Goal: Check status: Check status

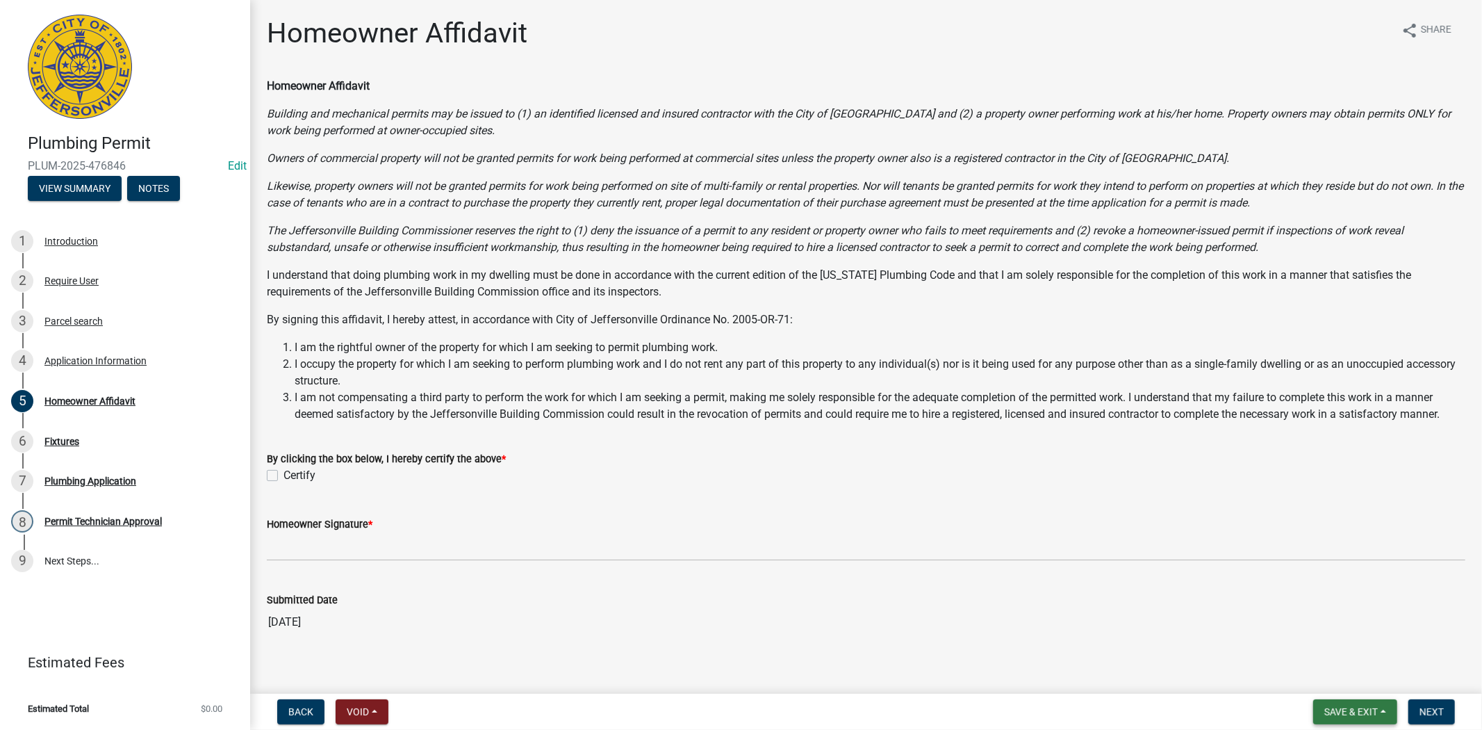
click at [1369, 706] on span "Save & Exit" at bounding box center [1352, 711] width 54 height 11
click at [1320, 662] on button "Save & Exit" at bounding box center [1341, 675] width 111 height 33
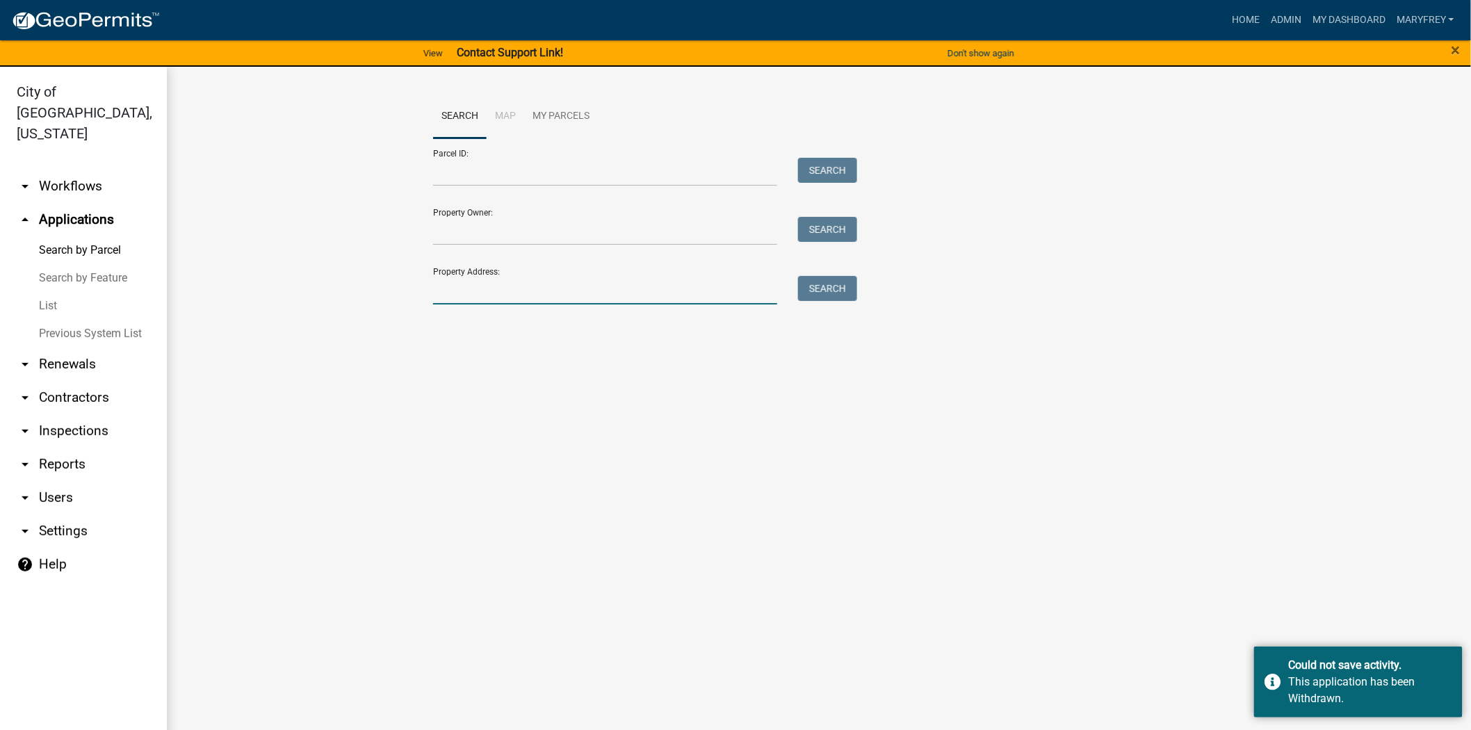
click at [452, 296] on input "Property Address:" at bounding box center [605, 290] width 344 height 28
type input "[STREET_ADDRESS]"
click at [824, 285] on button "Search" at bounding box center [827, 288] width 59 height 25
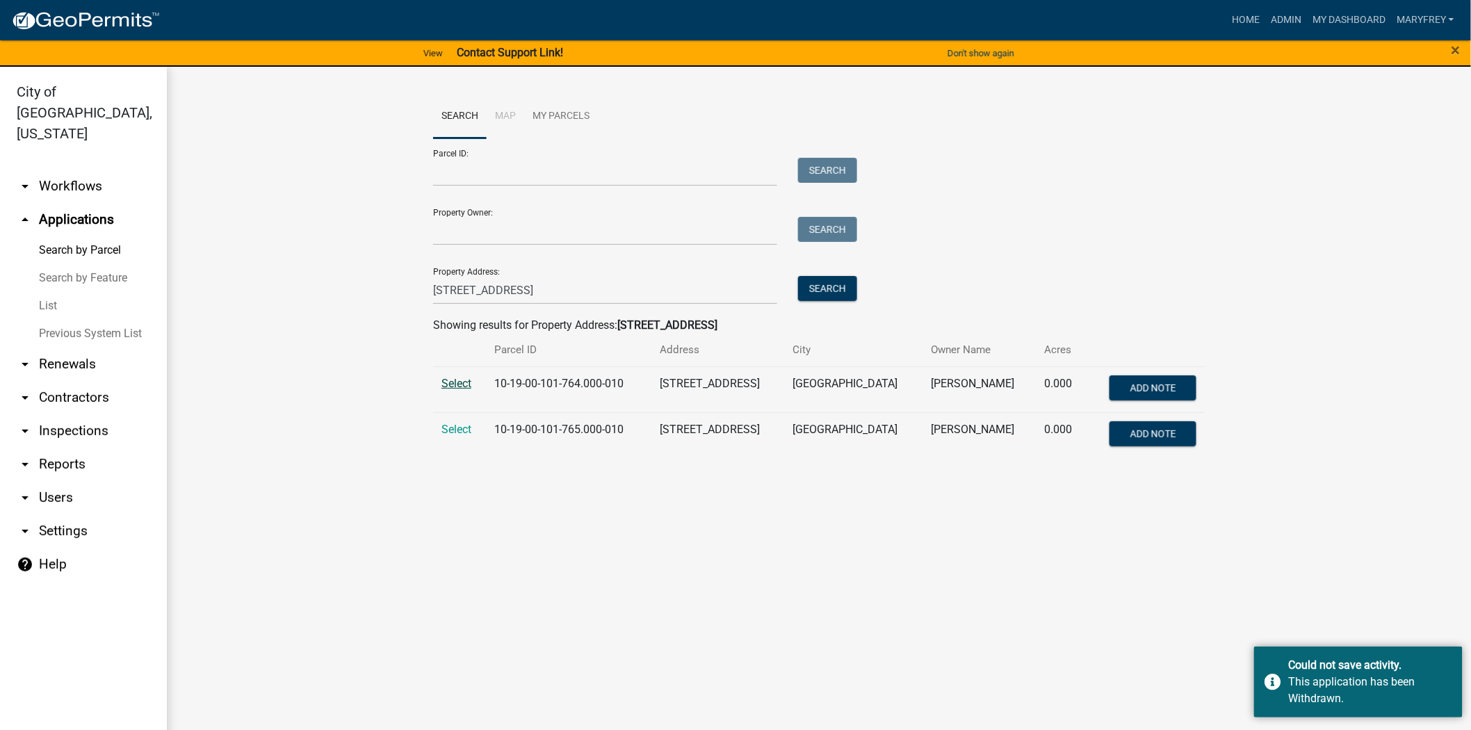
click at [446, 387] on span "Select" at bounding box center [456, 383] width 30 height 13
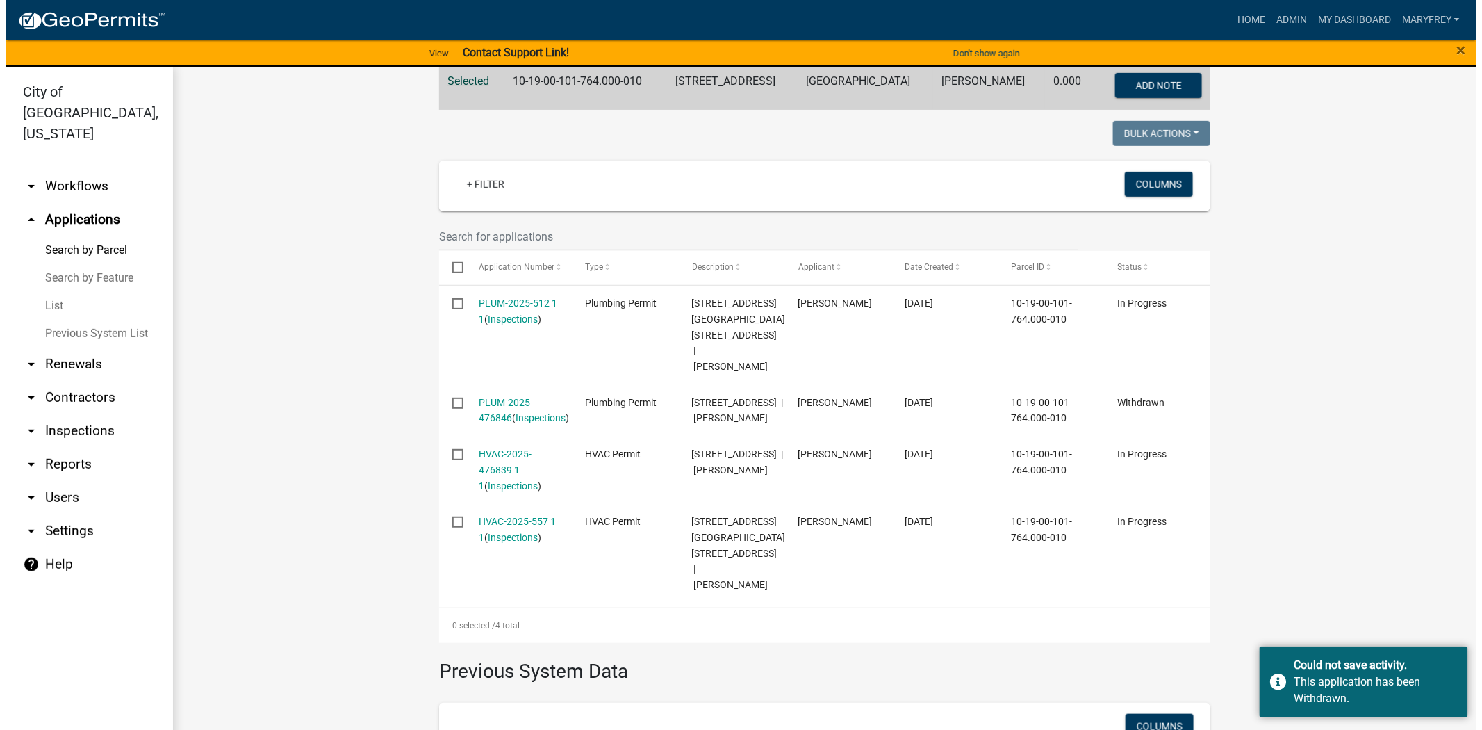
scroll to position [311, 0]
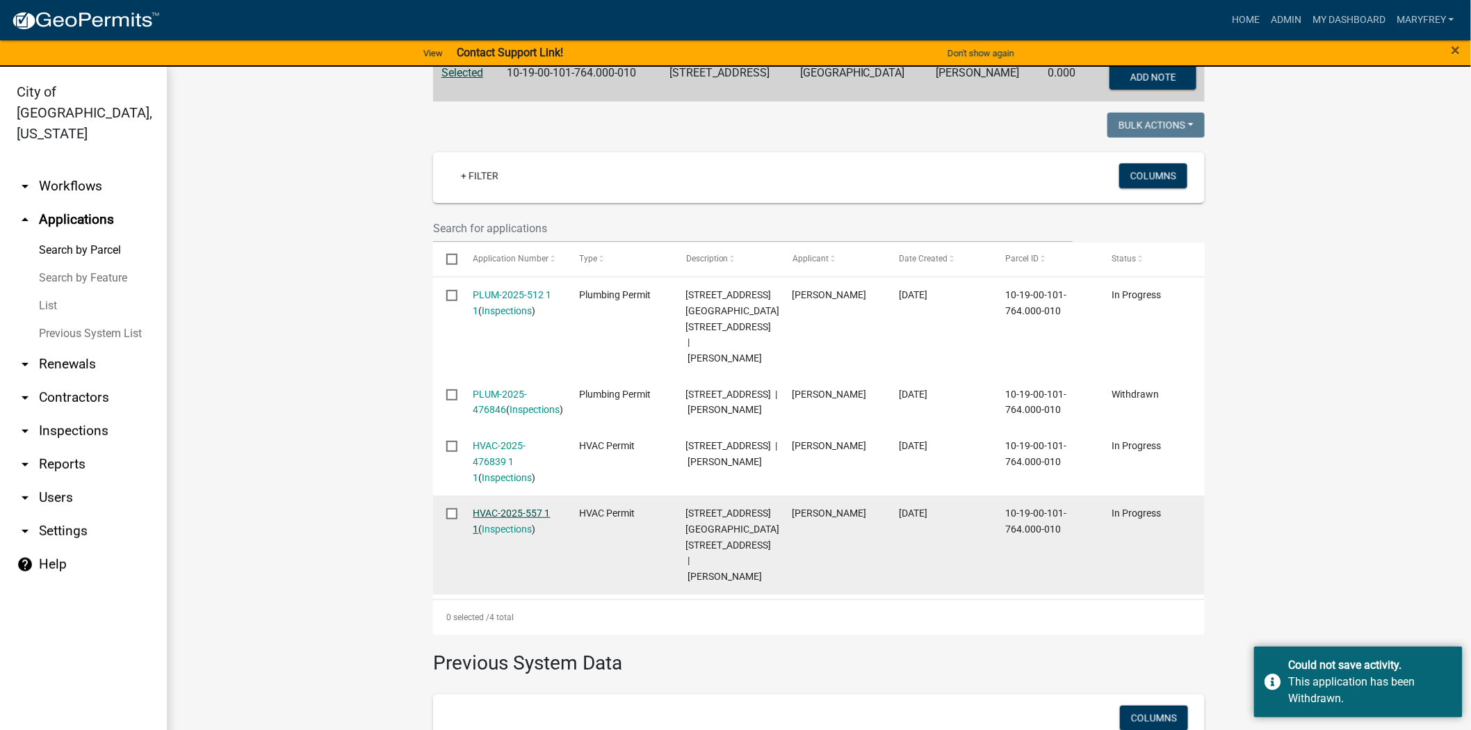
click at [519, 508] on link "HVAC-2025-557 1 1" at bounding box center [511, 520] width 77 height 27
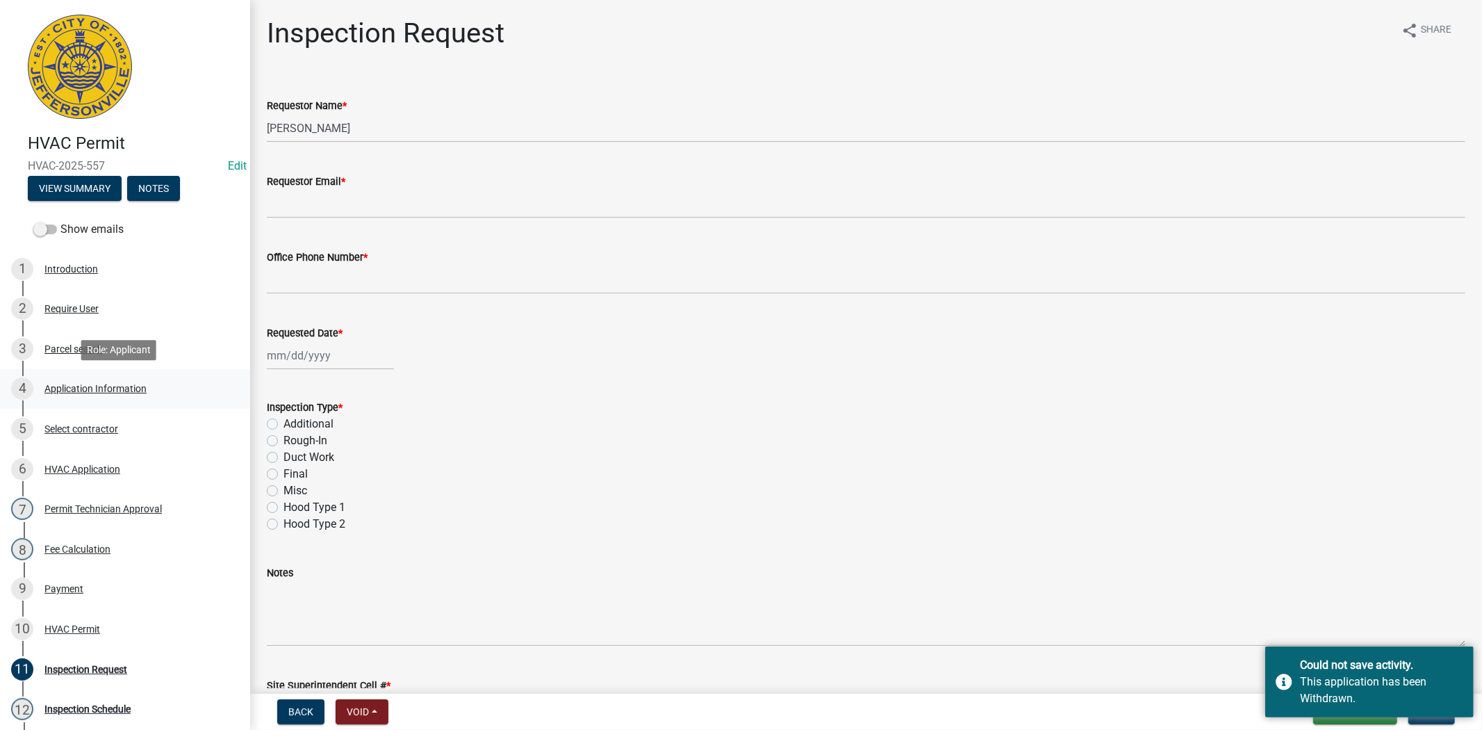
click at [100, 386] on div "Application Information" at bounding box center [95, 389] width 102 height 10
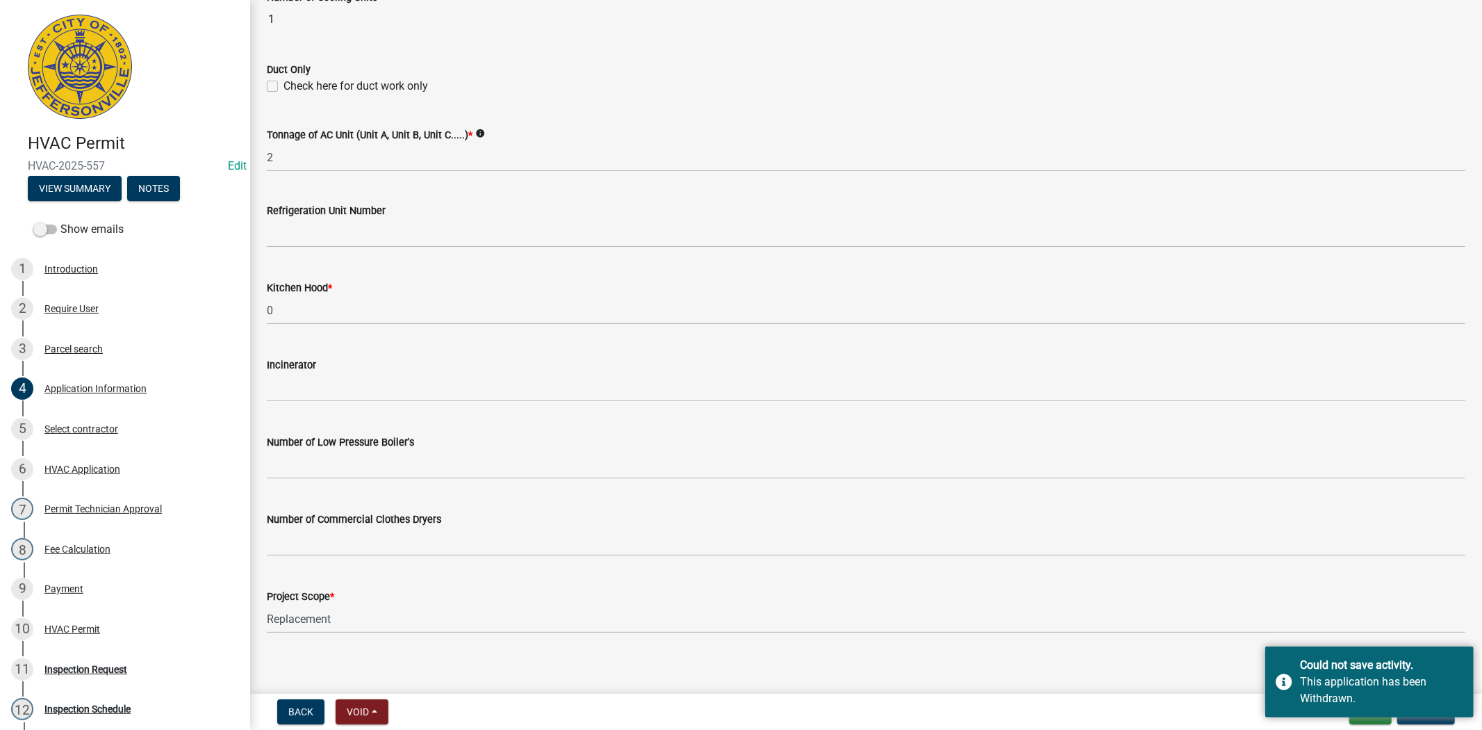
scroll to position [834, 0]
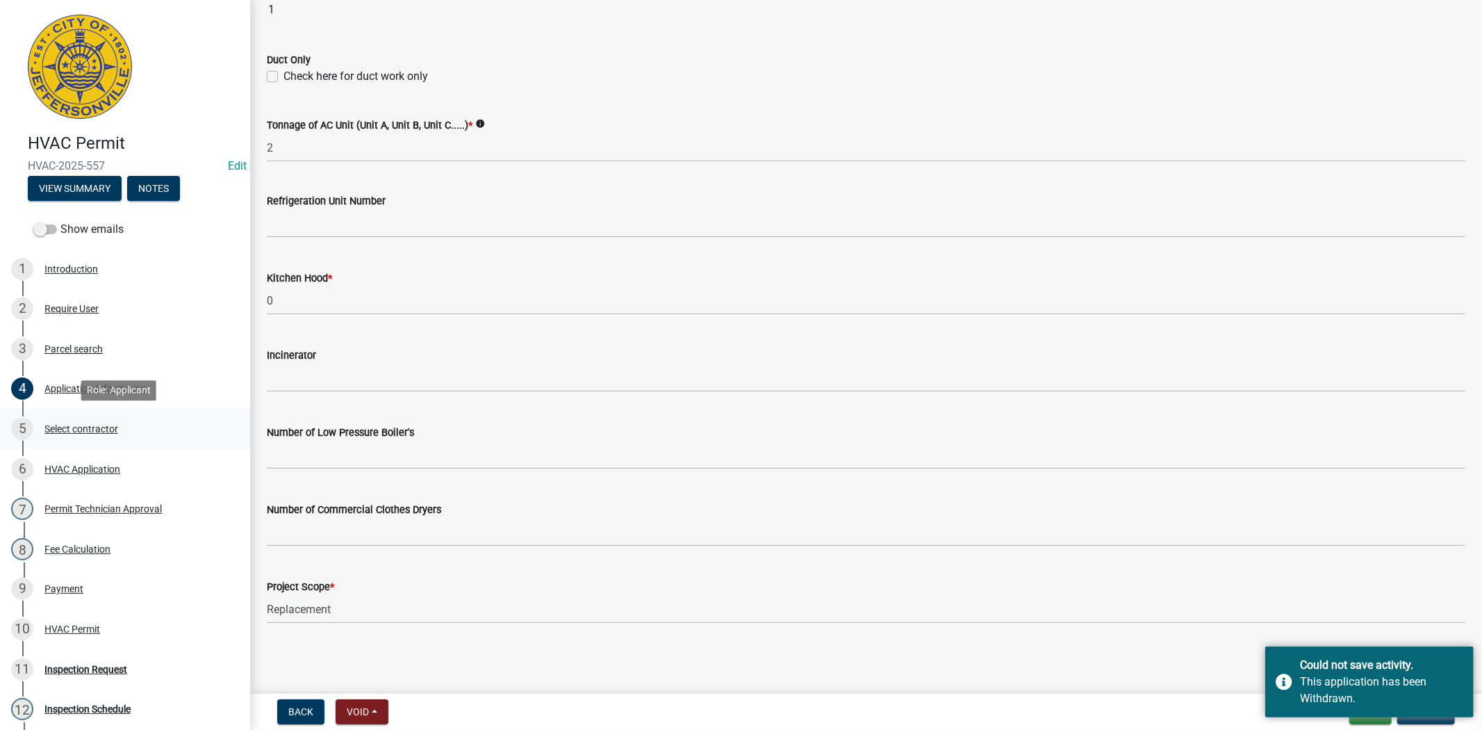
click at [59, 432] on div "Select contractor" at bounding box center [81, 429] width 74 height 10
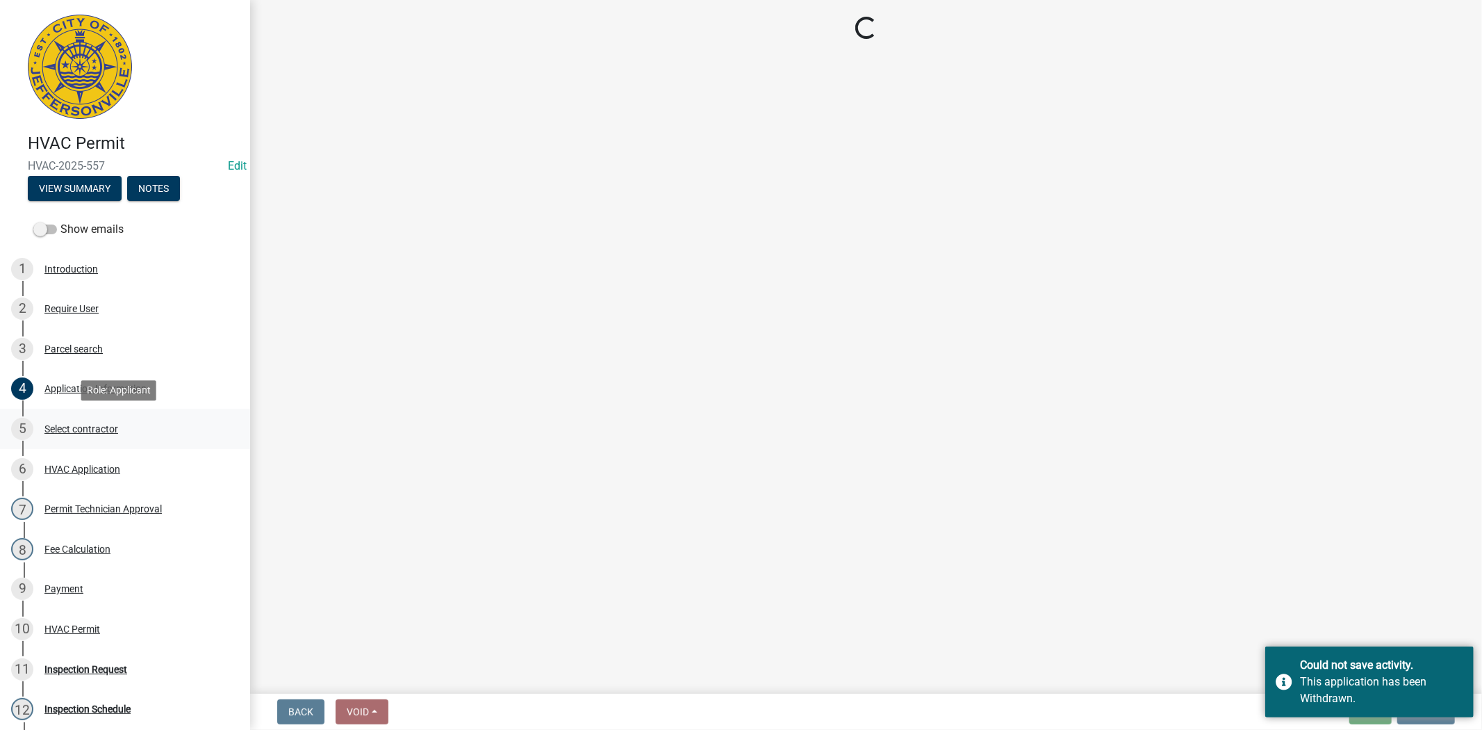
scroll to position [0, 0]
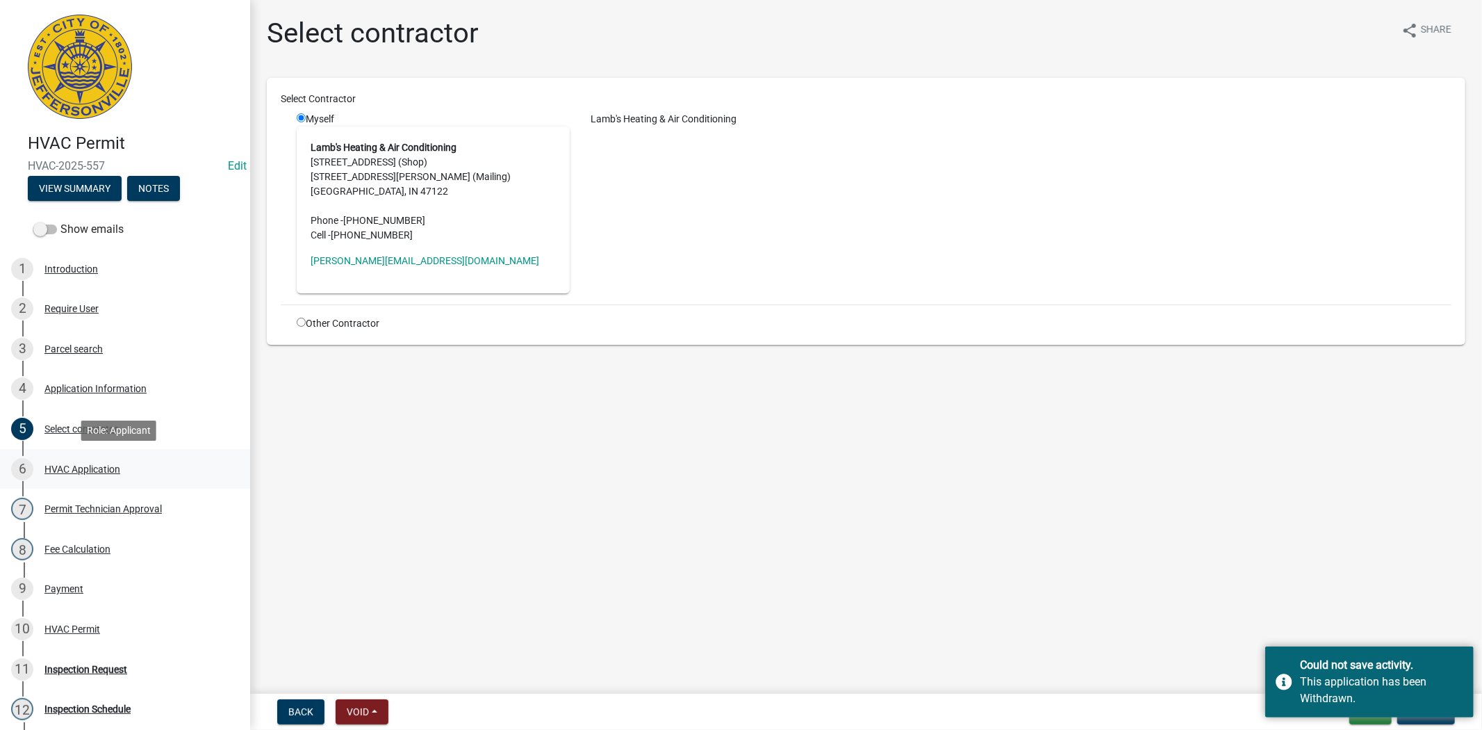
click at [86, 466] on div "HVAC Application" at bounding box center [82, 469] width 76 height 10
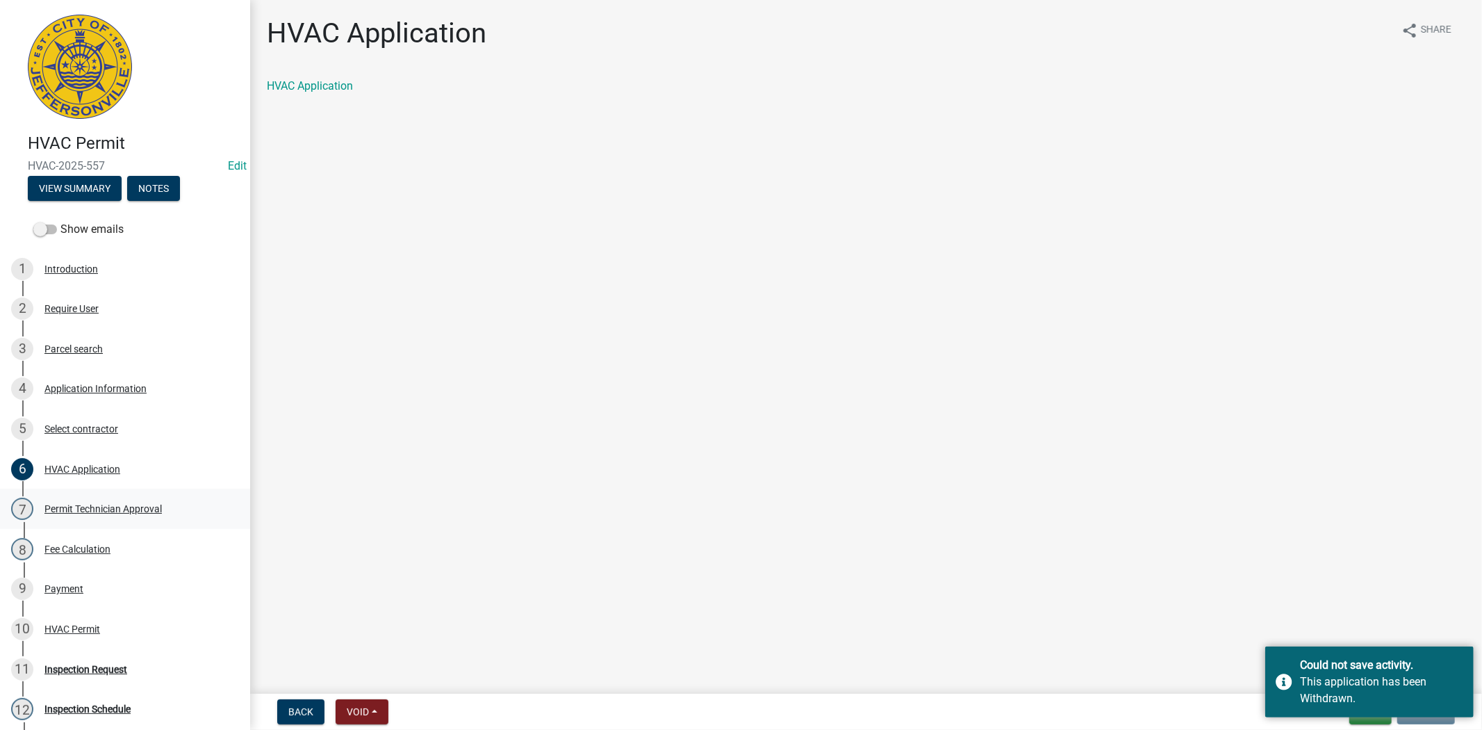
click at [133, 505] on div "Permit Technician Approval" at bounding box center [102, 509] width 117 height 10
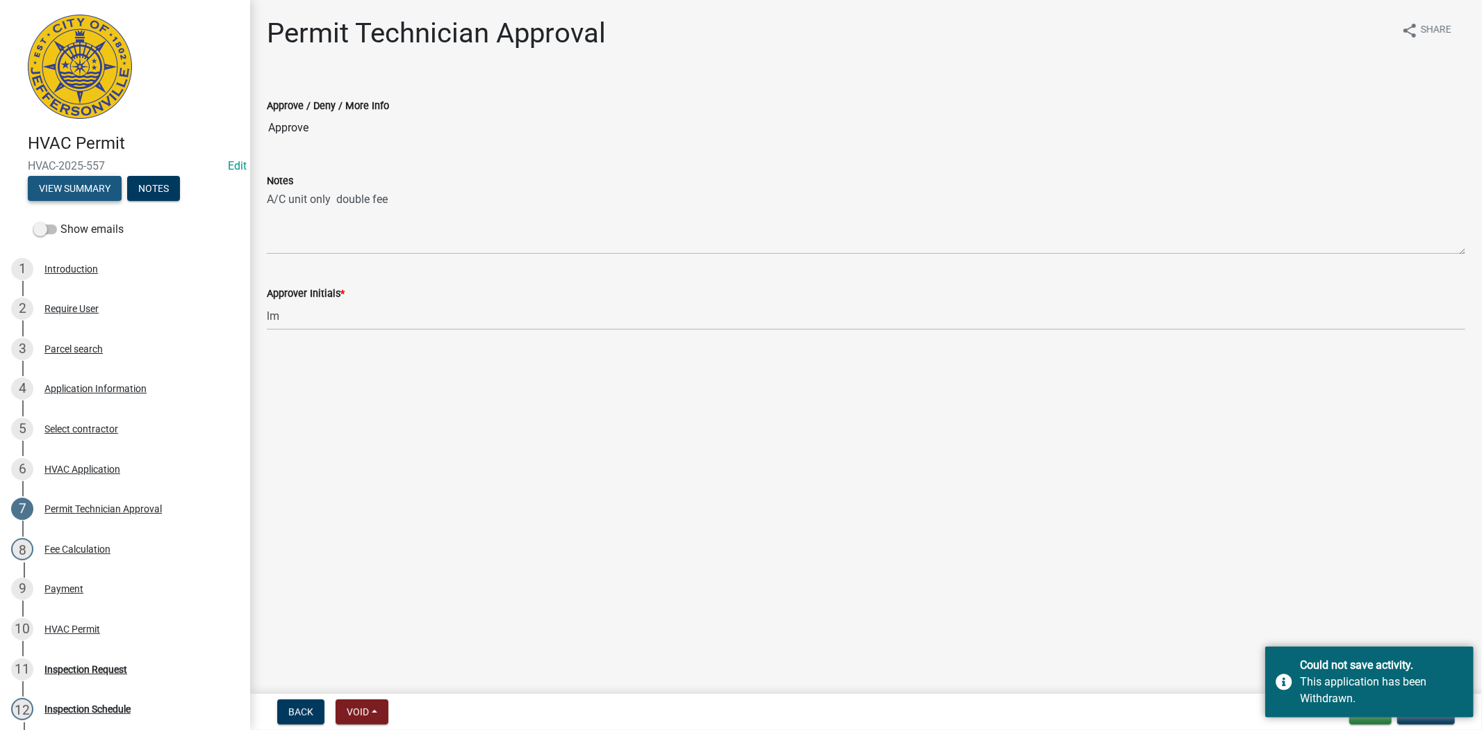
click at [89, 181] on button "View Summary" at bounding box center [75, 188] width 94 height 25
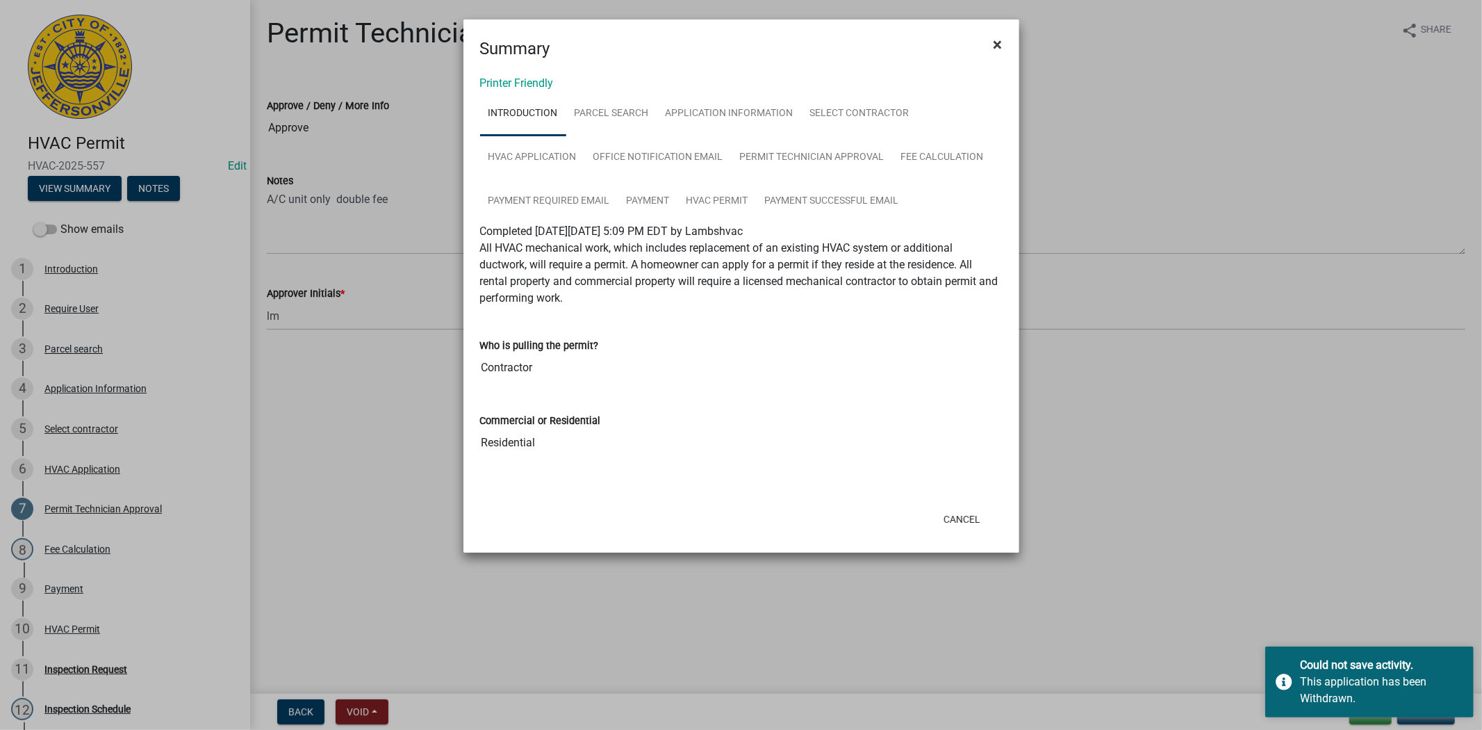
click at [997, 40] on span "×" at bounding box center [998, 44] width 9 height 19
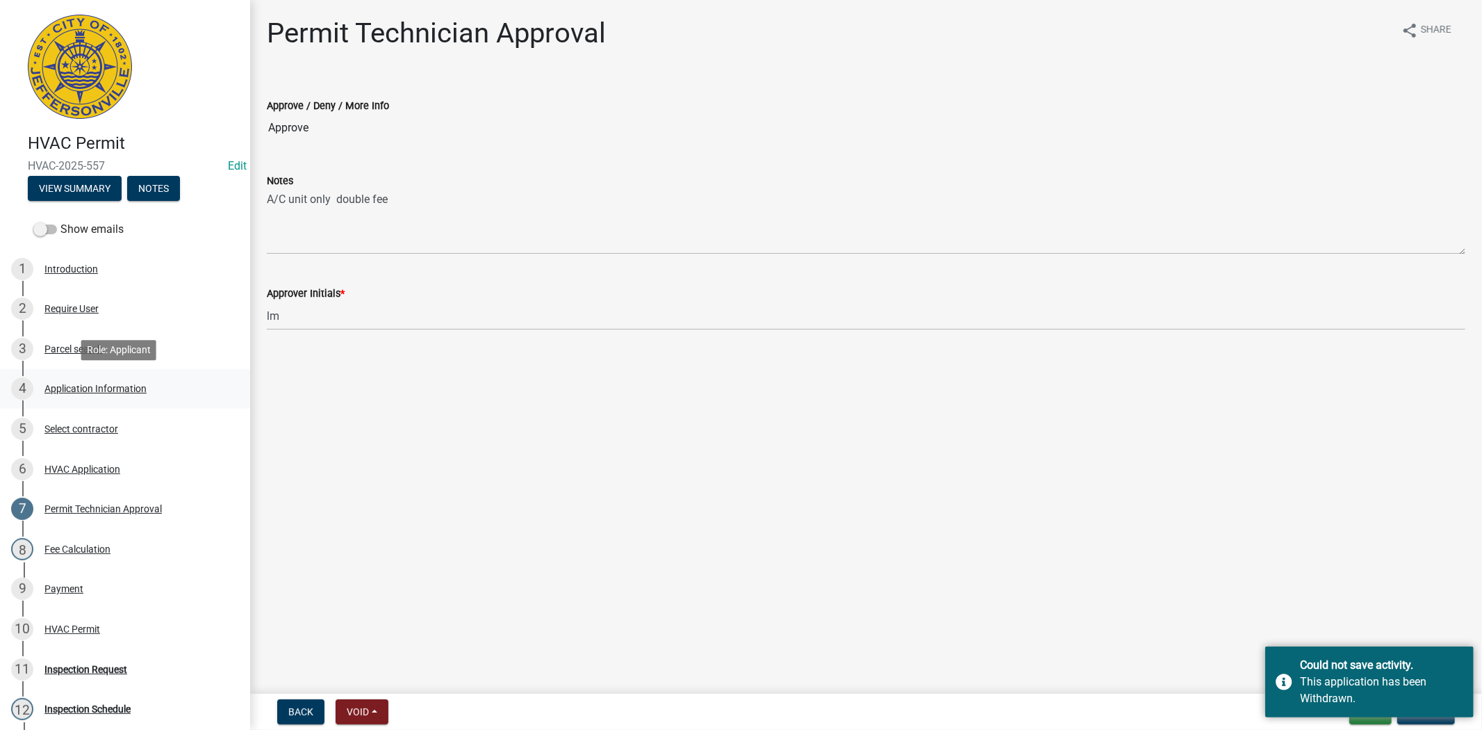
click at [79, 390] on div "Application Information" at bounding box center [95, 389] width 102 height 10
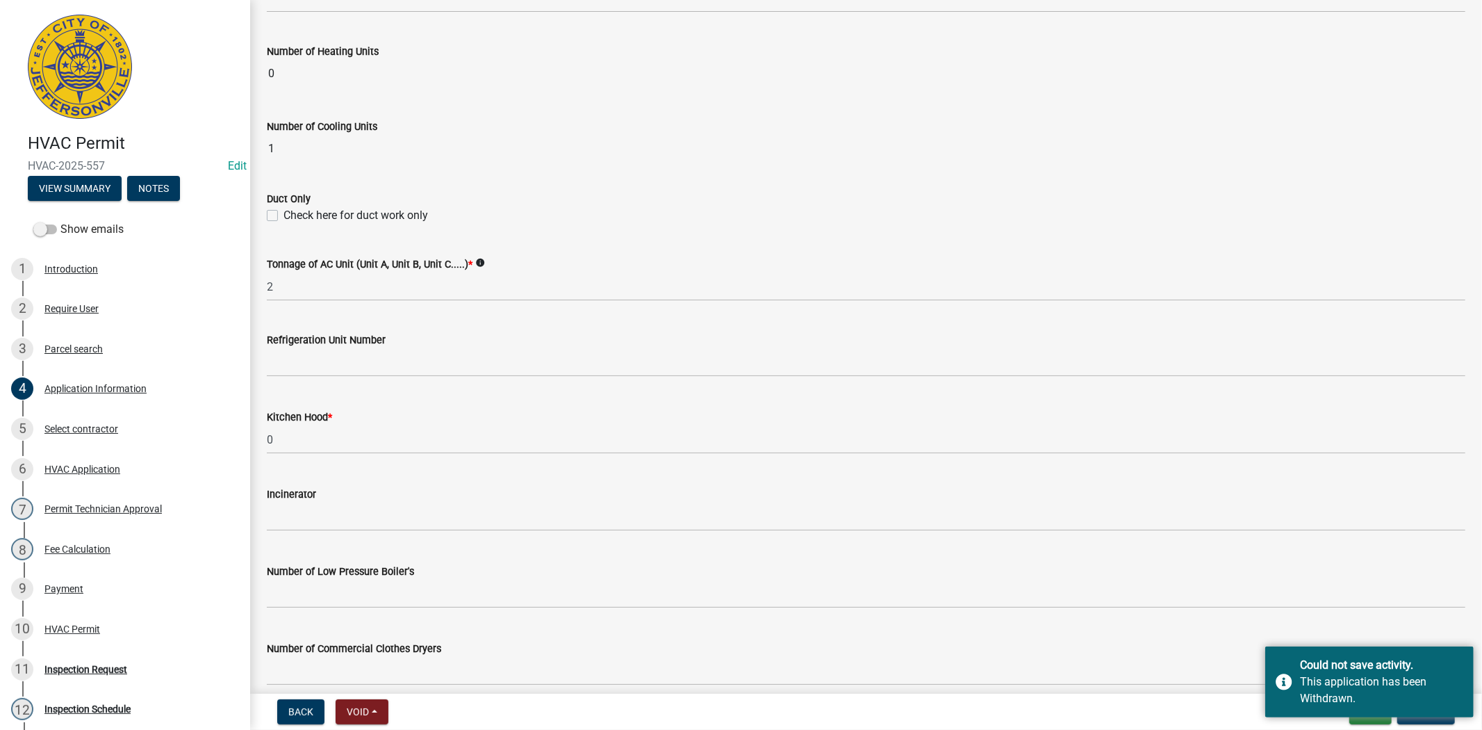
scroll to position [834, 0]
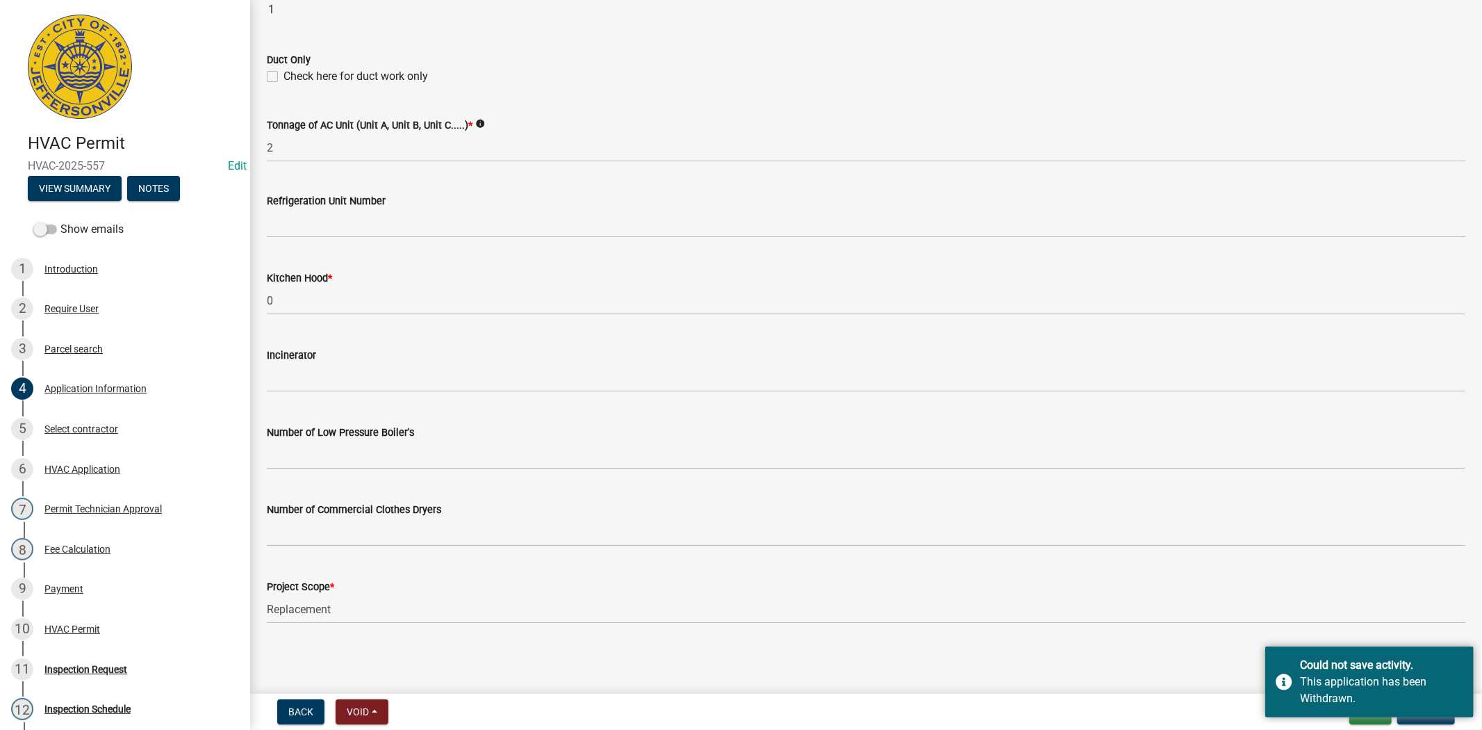
click at [628, 669] on main "Application Information share Share Property Information Owner Name * [PERSON_N…" at bounding box center [866, 344] width 1232 height 688
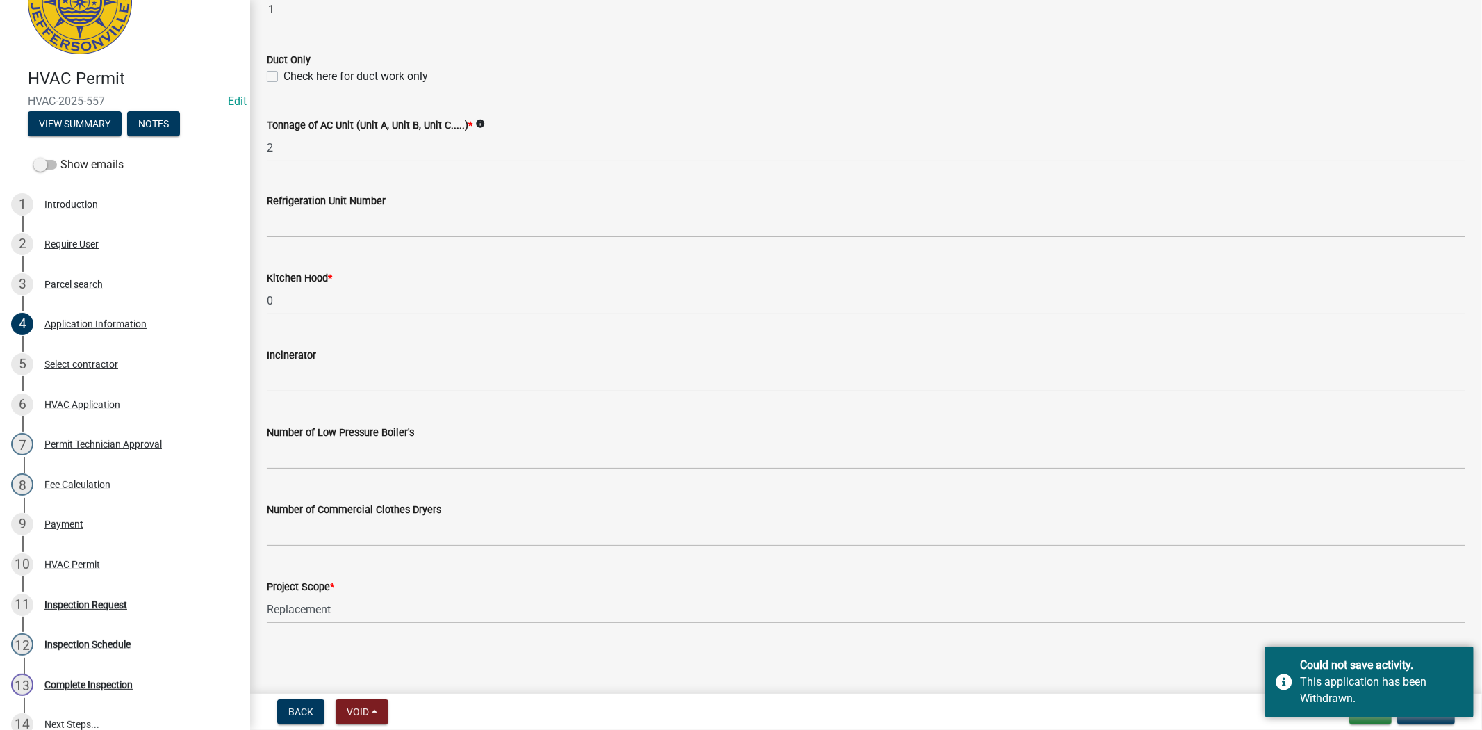
scroll to position [67, 0]
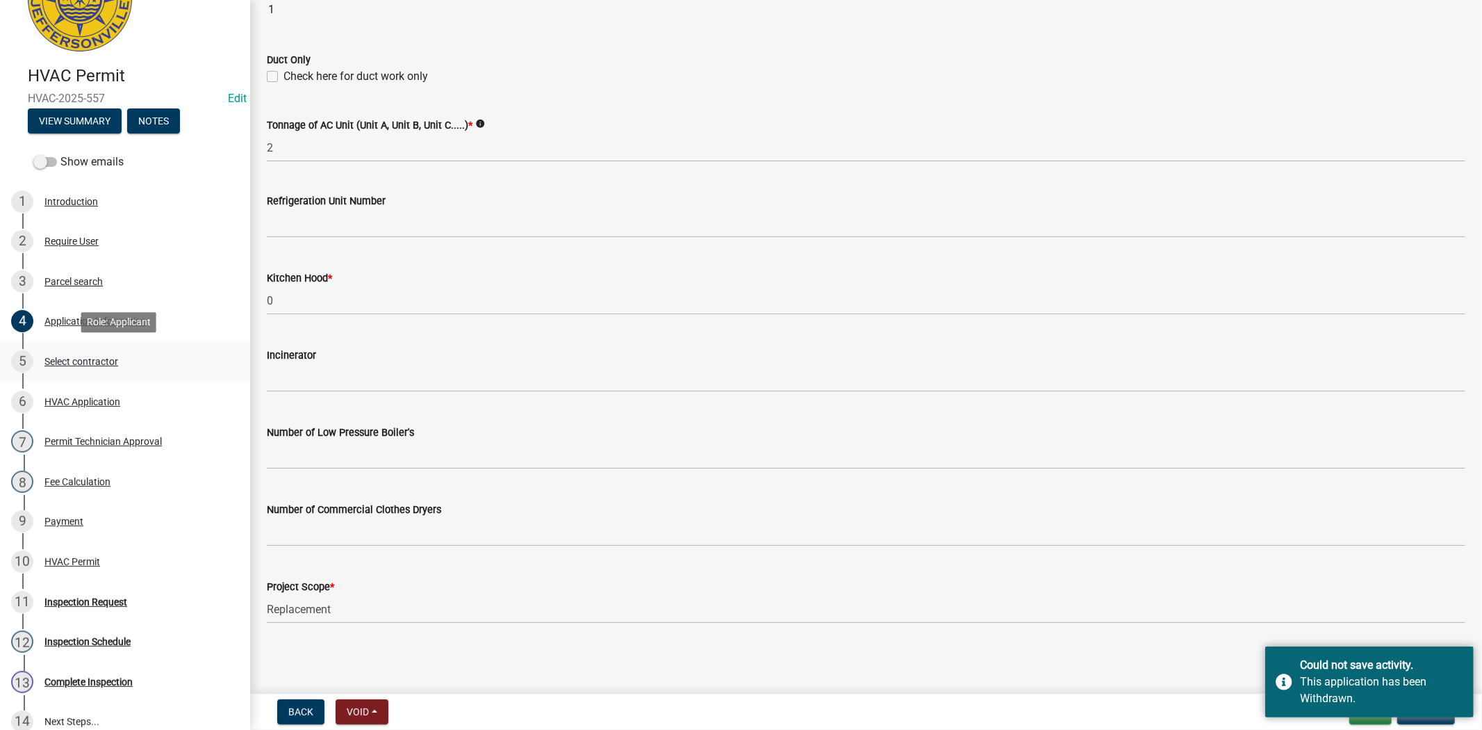
click at [72, 357] on div "Select contractor" at bounding box center [81, 362] width 74 height 10
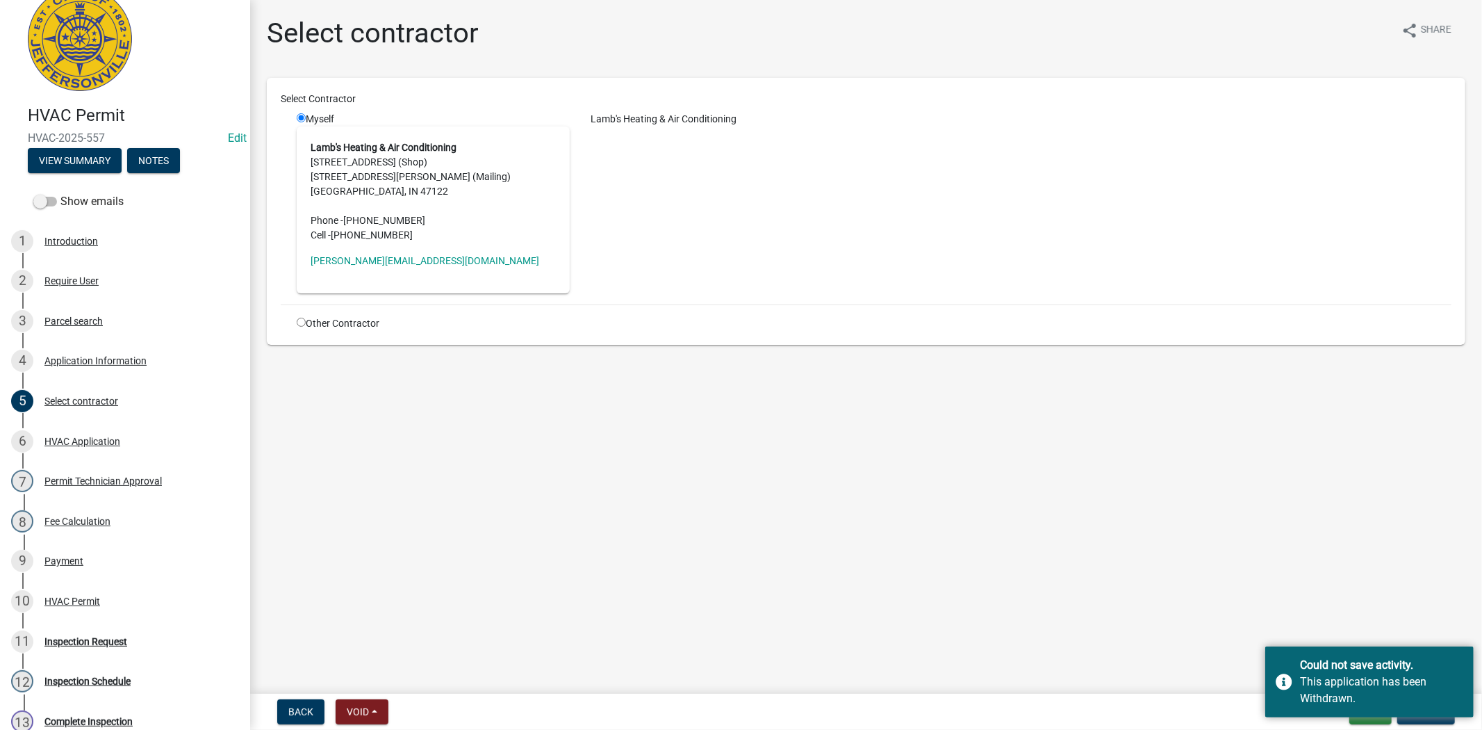
scroll to position [0, 0]
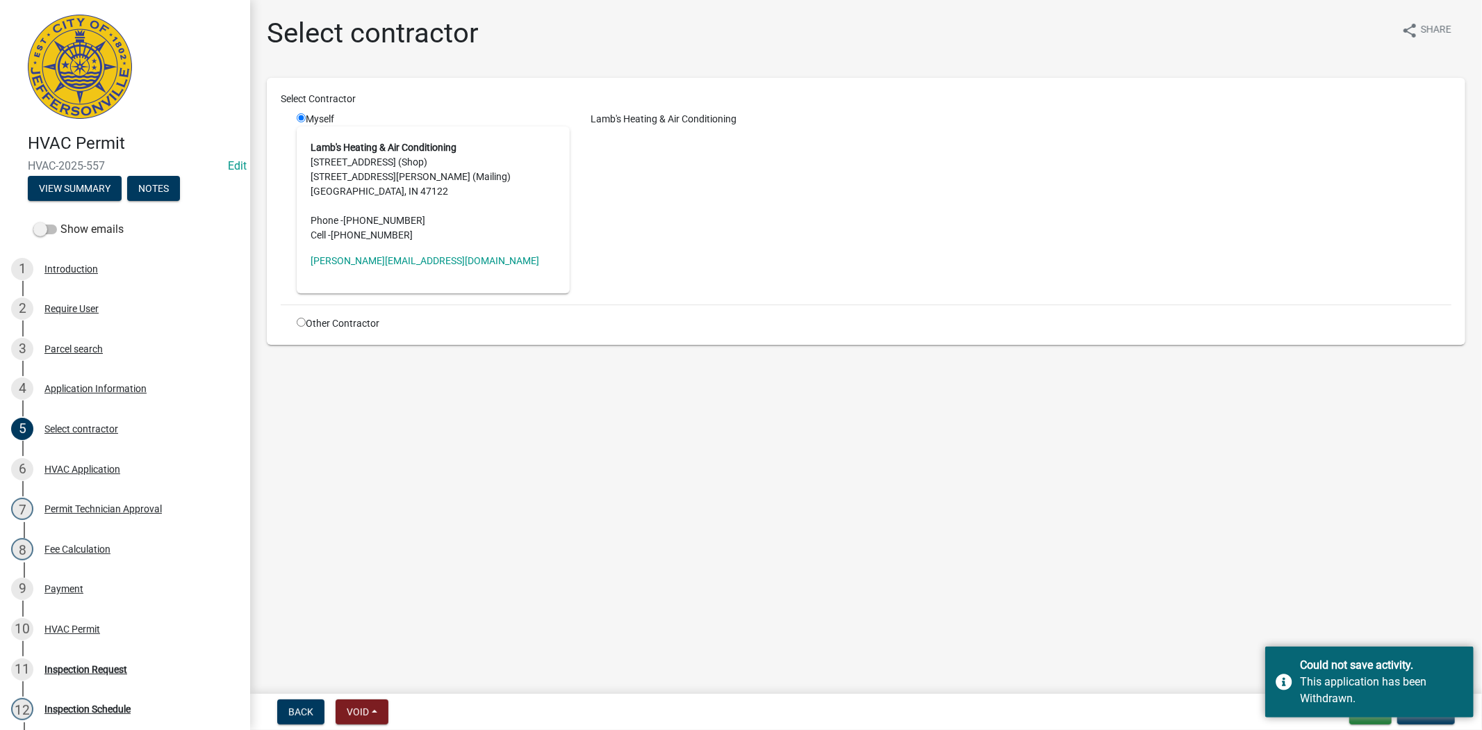
click at [1106, 607] on main "Select contractor share Share Select Contractor Myself Lamb's Heating & Air Con…" at bounding box center [866, 344] width 1232 height 688
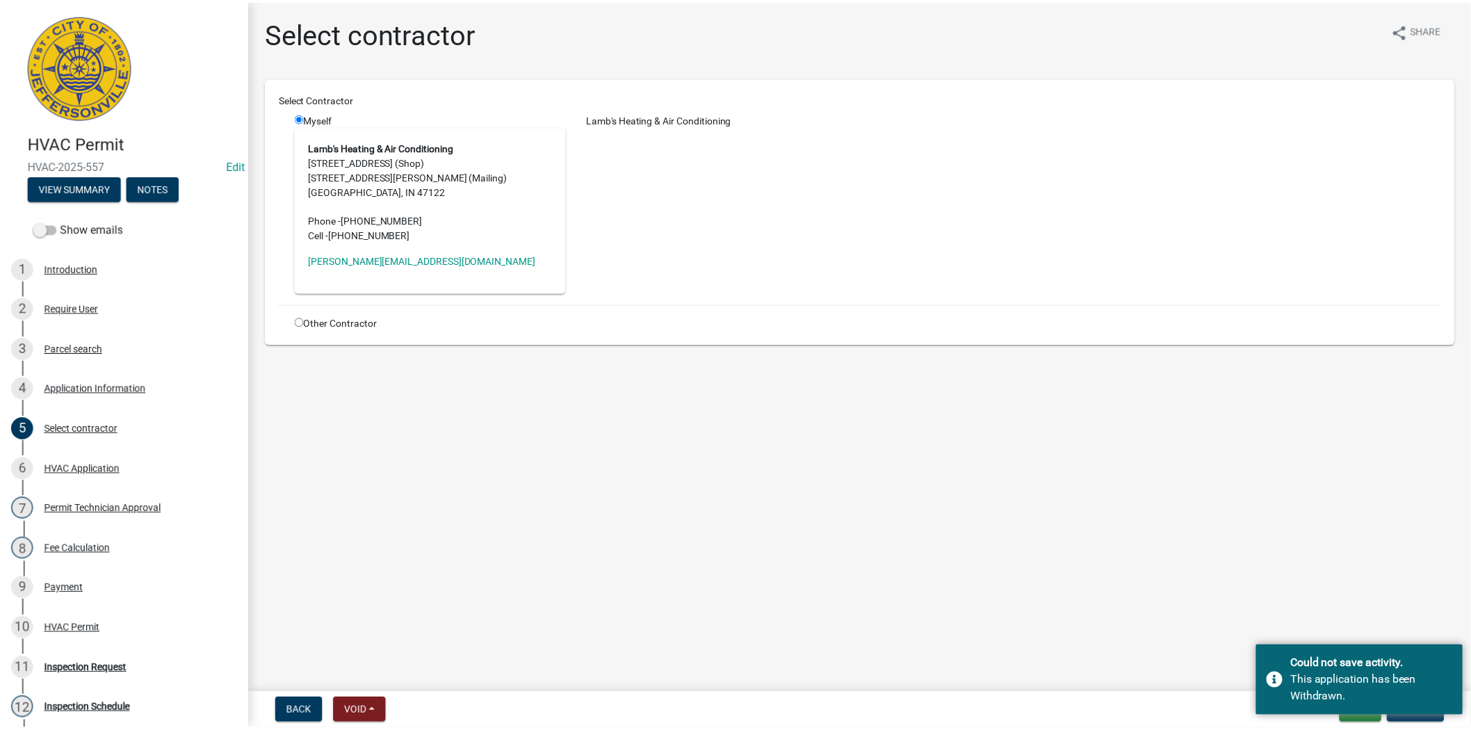
scroll to position [101, 0]
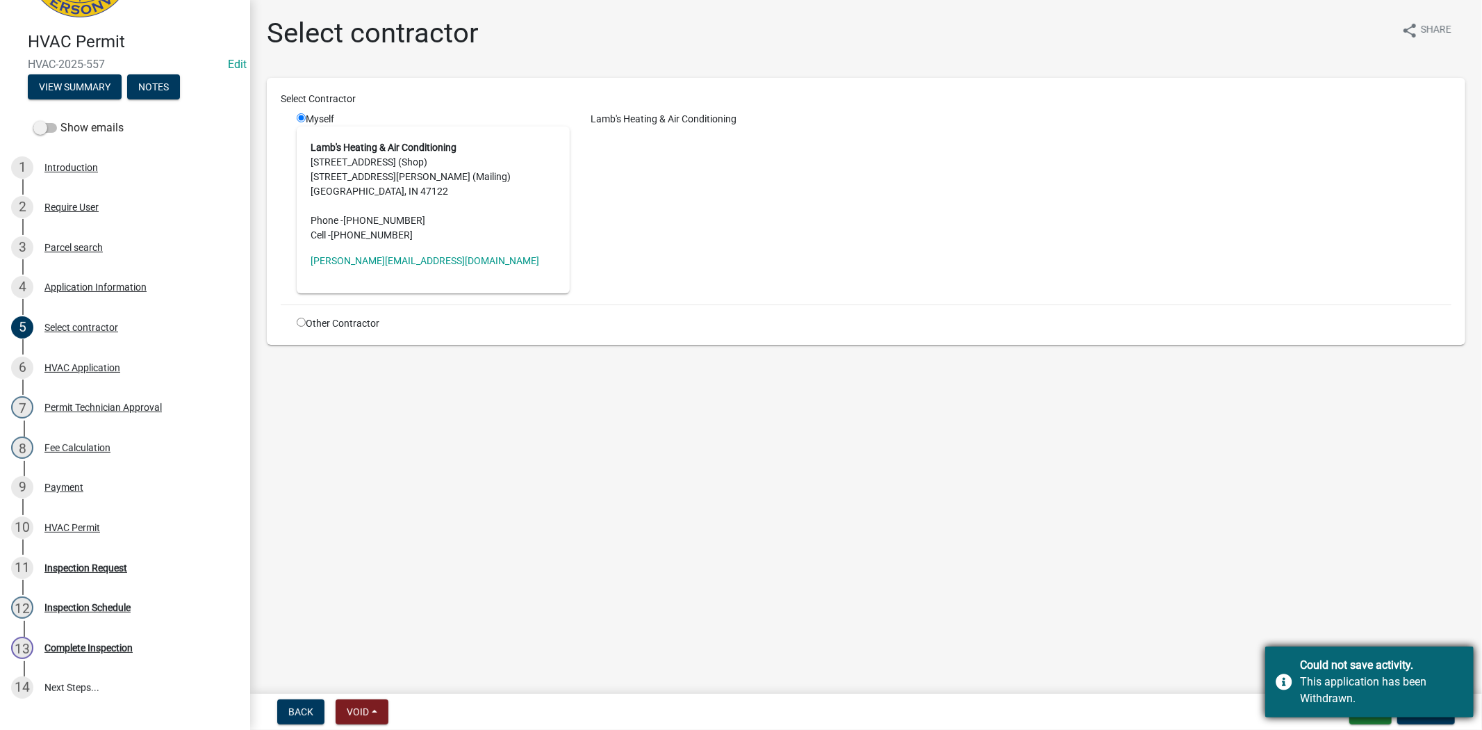
click at [1373, 717] on div "Could not save activity. This application has been Withdrawn." at bounding box center [1370, 681] width 208 height 71
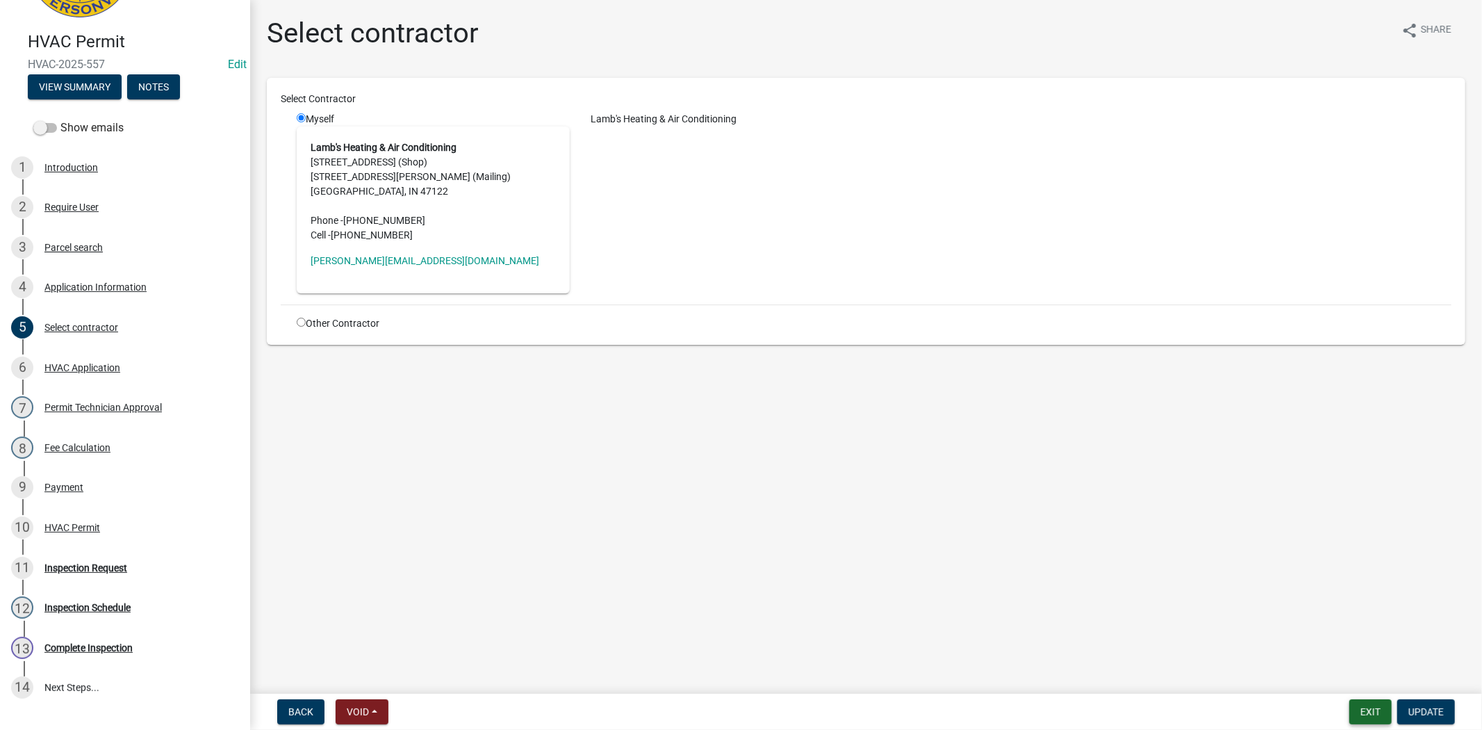
click at [1373, 717] on button "Exit" at bounding box center [1371, 711] width 42 height 25
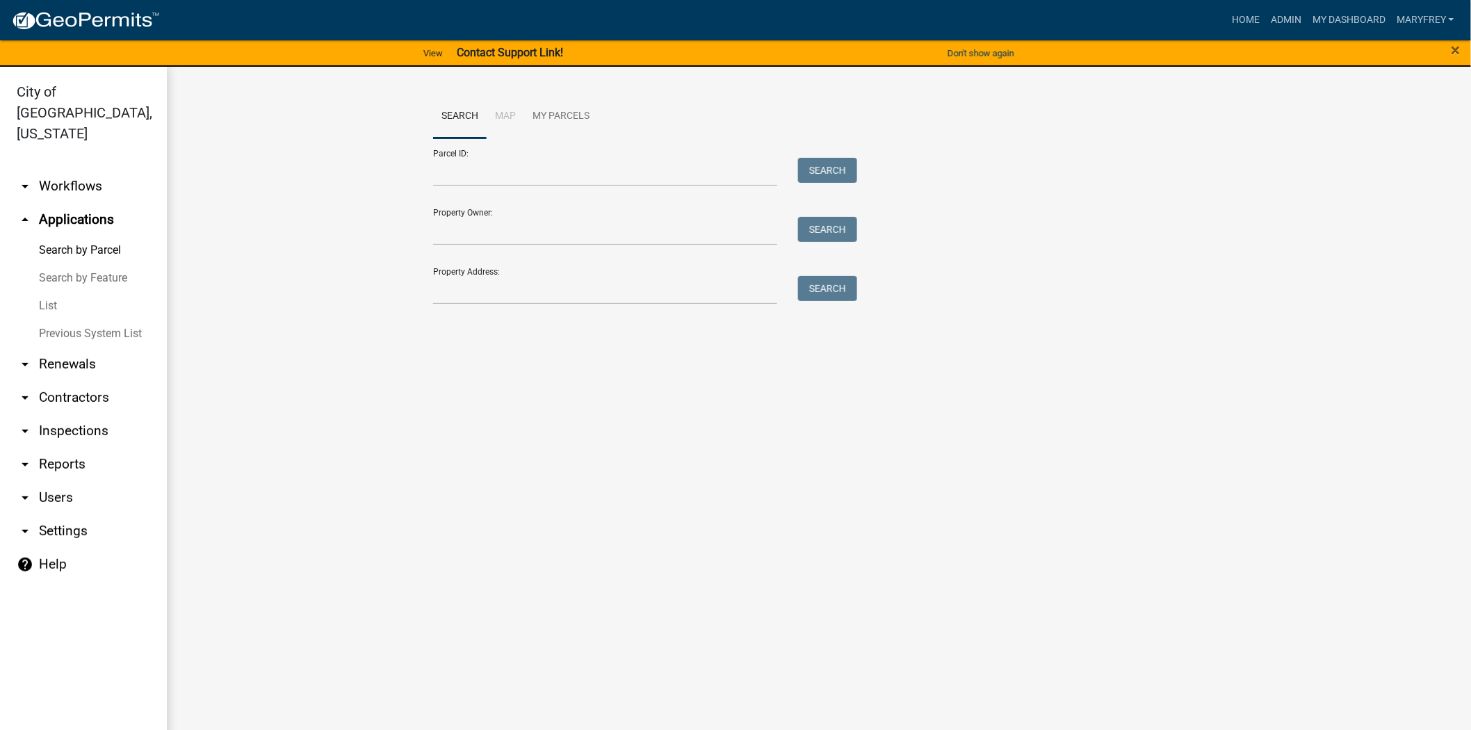
click at [70, 170] on link "arrow_drop_down Workflows" at bounding box center [83, 186] width 167 height 33
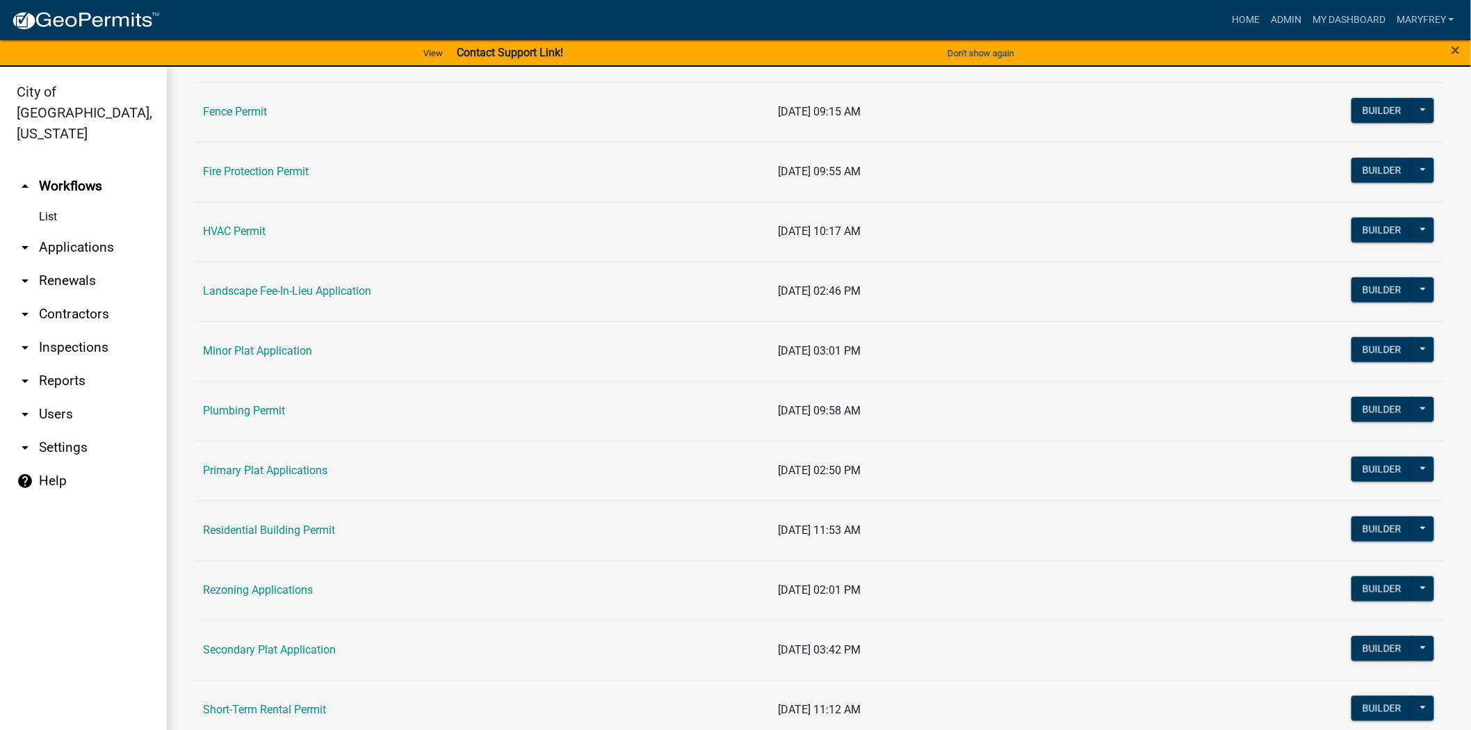
scroll to position [545, 0]
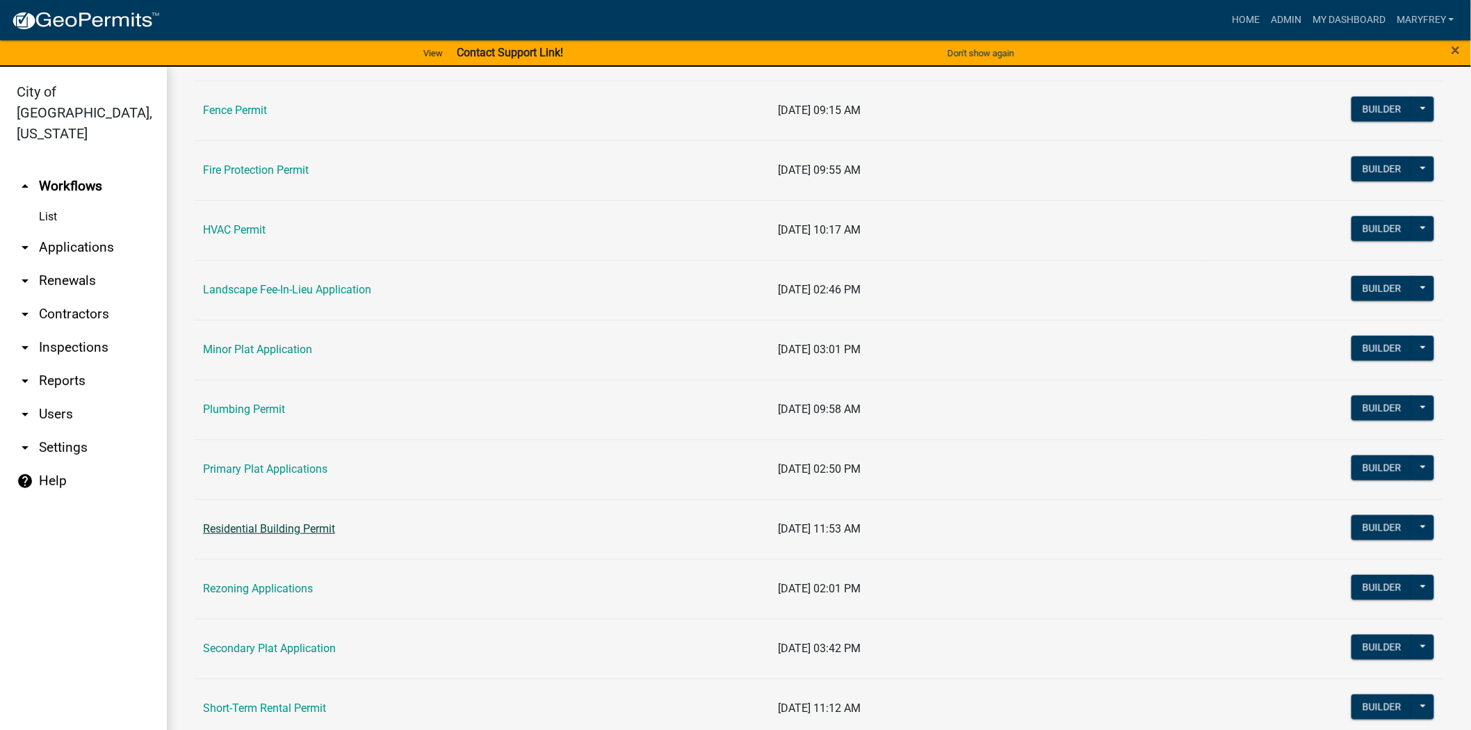
click at [270, 531] on link "Residential Building Permit" at bounding box center [269, 528] width 132 height 13
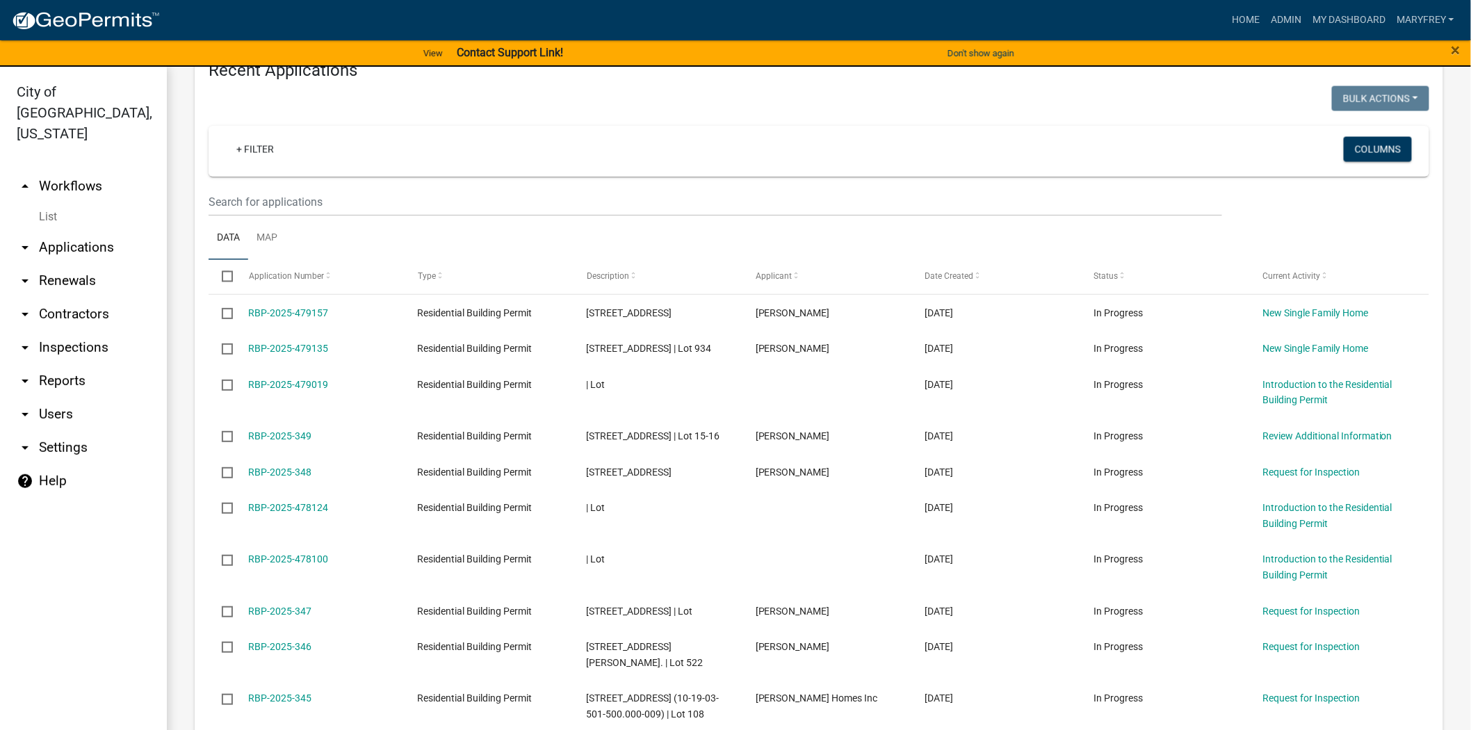
scroll to position [942, 0]
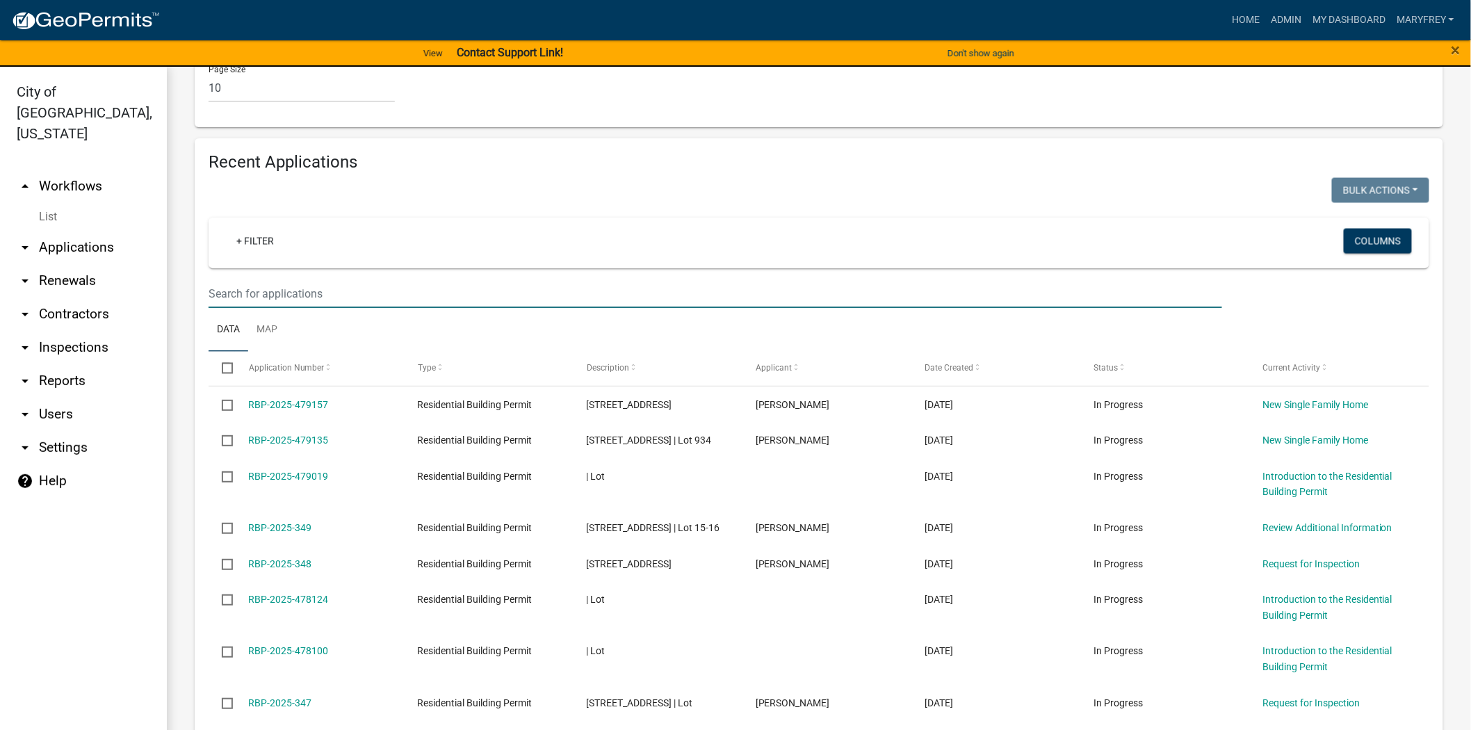
click at [226, 279] on input "text" at bounding box center [714, 293] width 1013 height 28
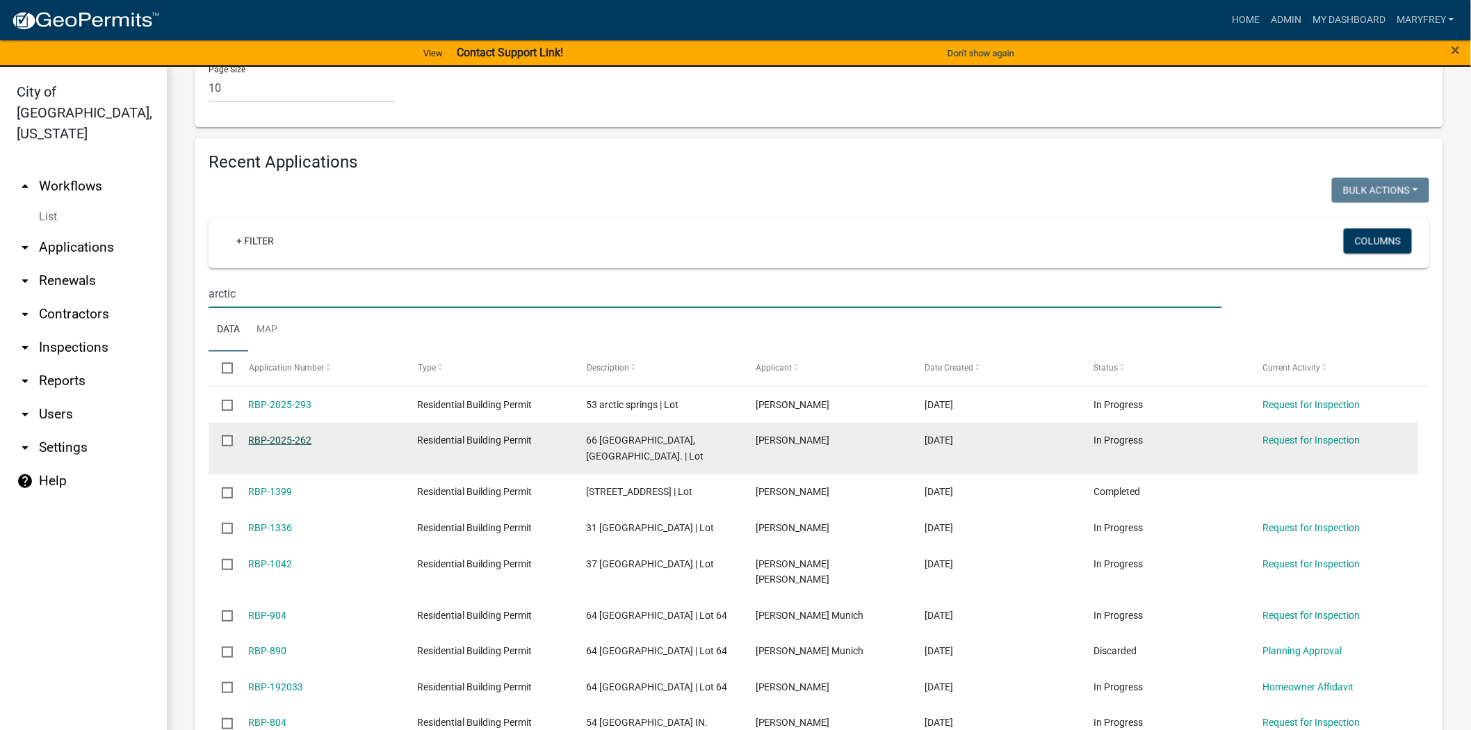
type input "arctic"
click at [280, 434] on link "RBP-2025-262" at bounding box center [280, 439] width 63 height 11
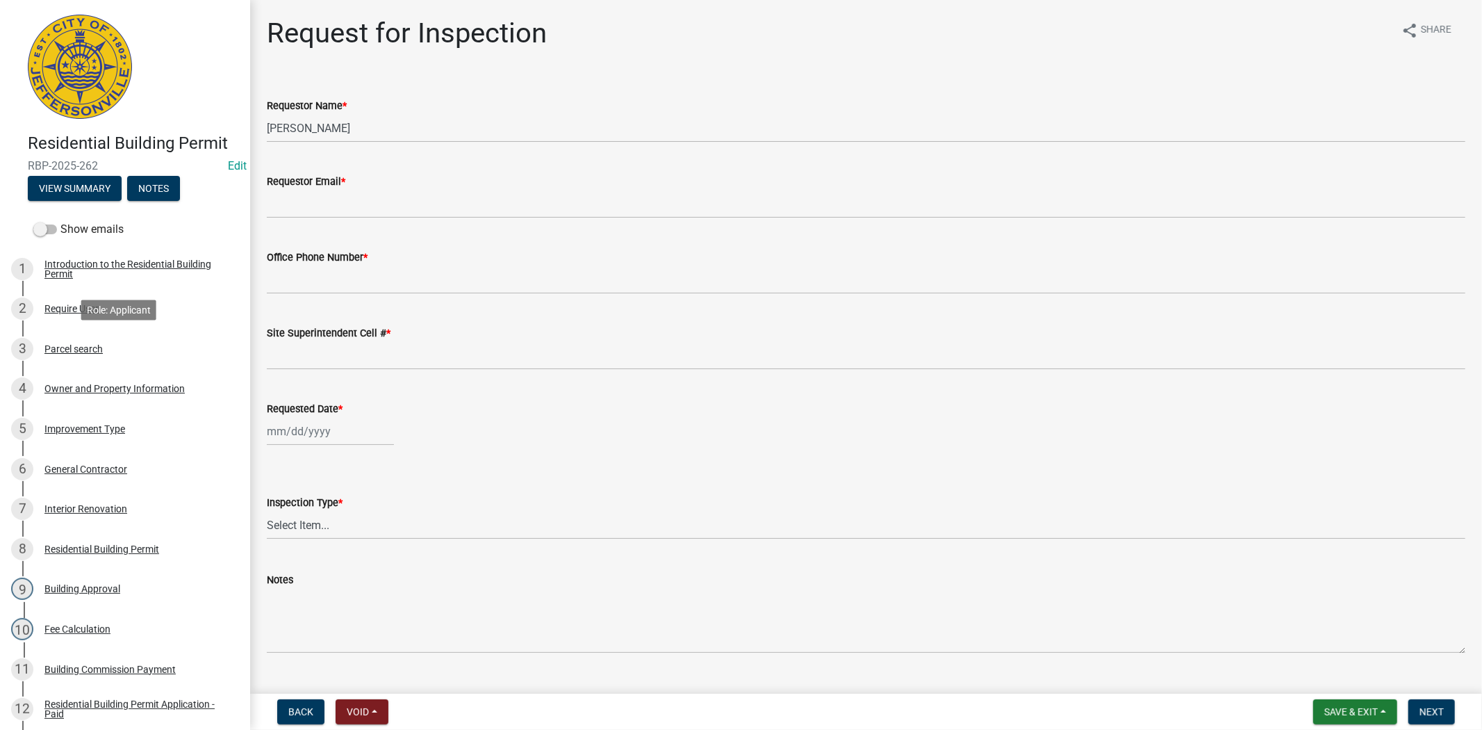
click at [88, 345] on div "Parcel search" at bounding box center [73, 349] width 58 height 10
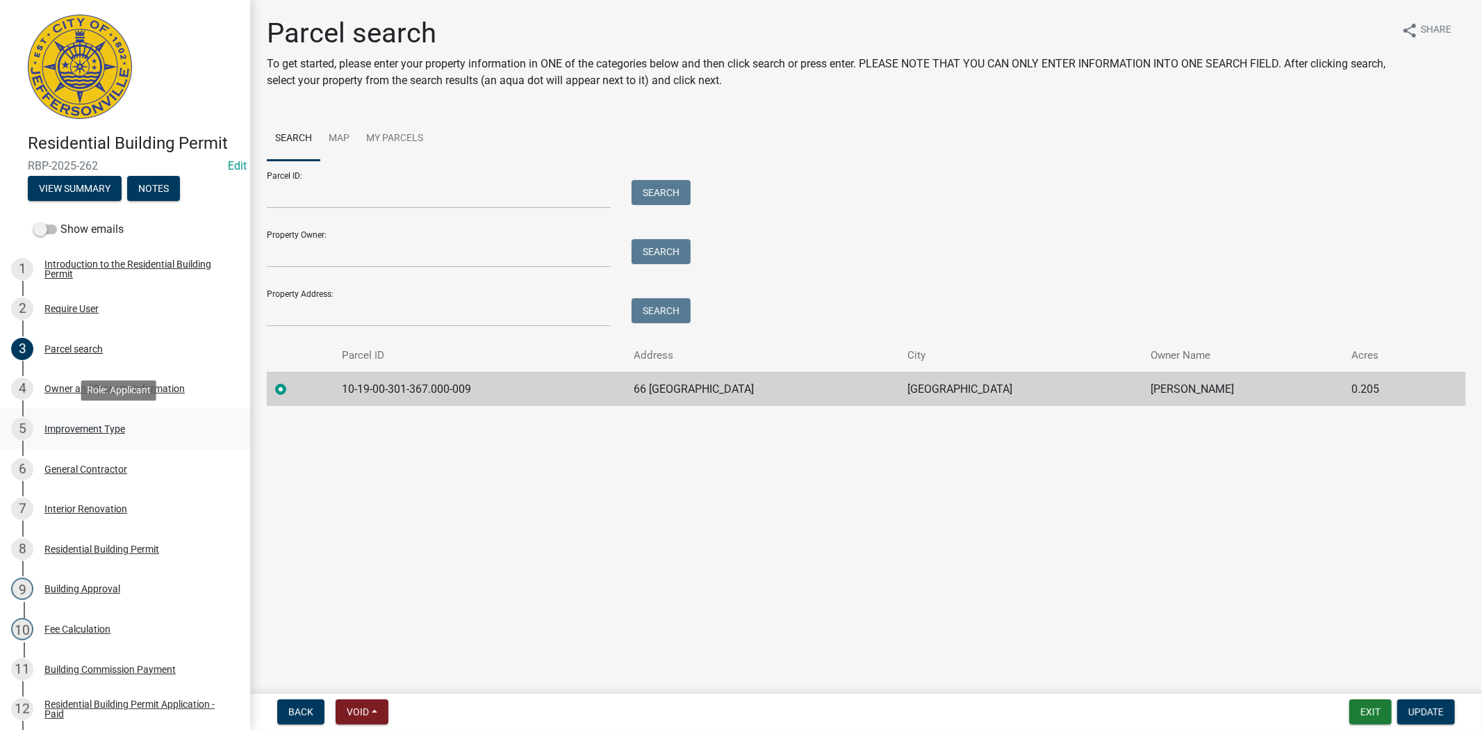
click at [86, 429] on div "Improvement Type" at bounding box center [84, 429] width 81 height 10
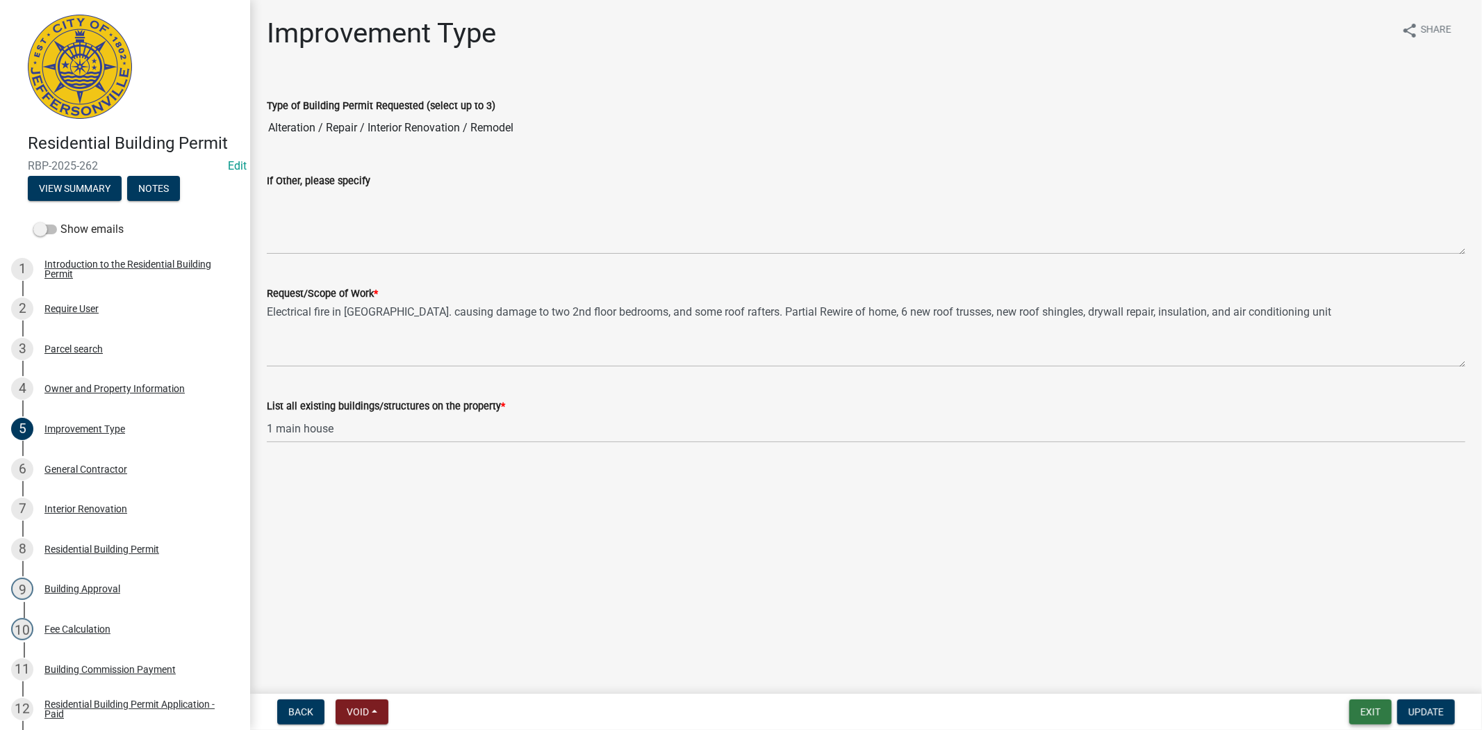
click at [1385, 710] on button "Exit" at bounding box center [1371, 711] width 42 height 25
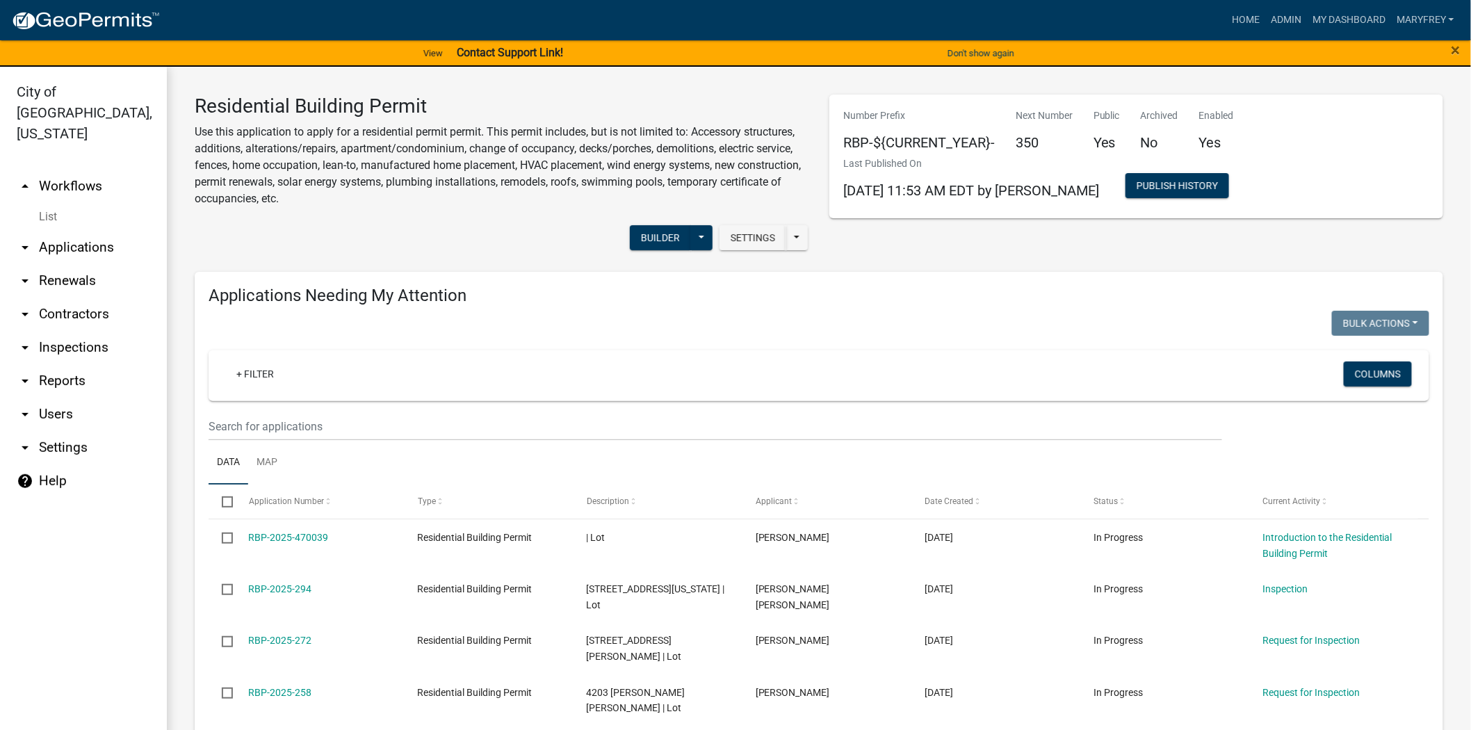
click at [78, 170] on link "arrow_drop_up Workflows" at bounding box center [83, 186] width 167 height 33
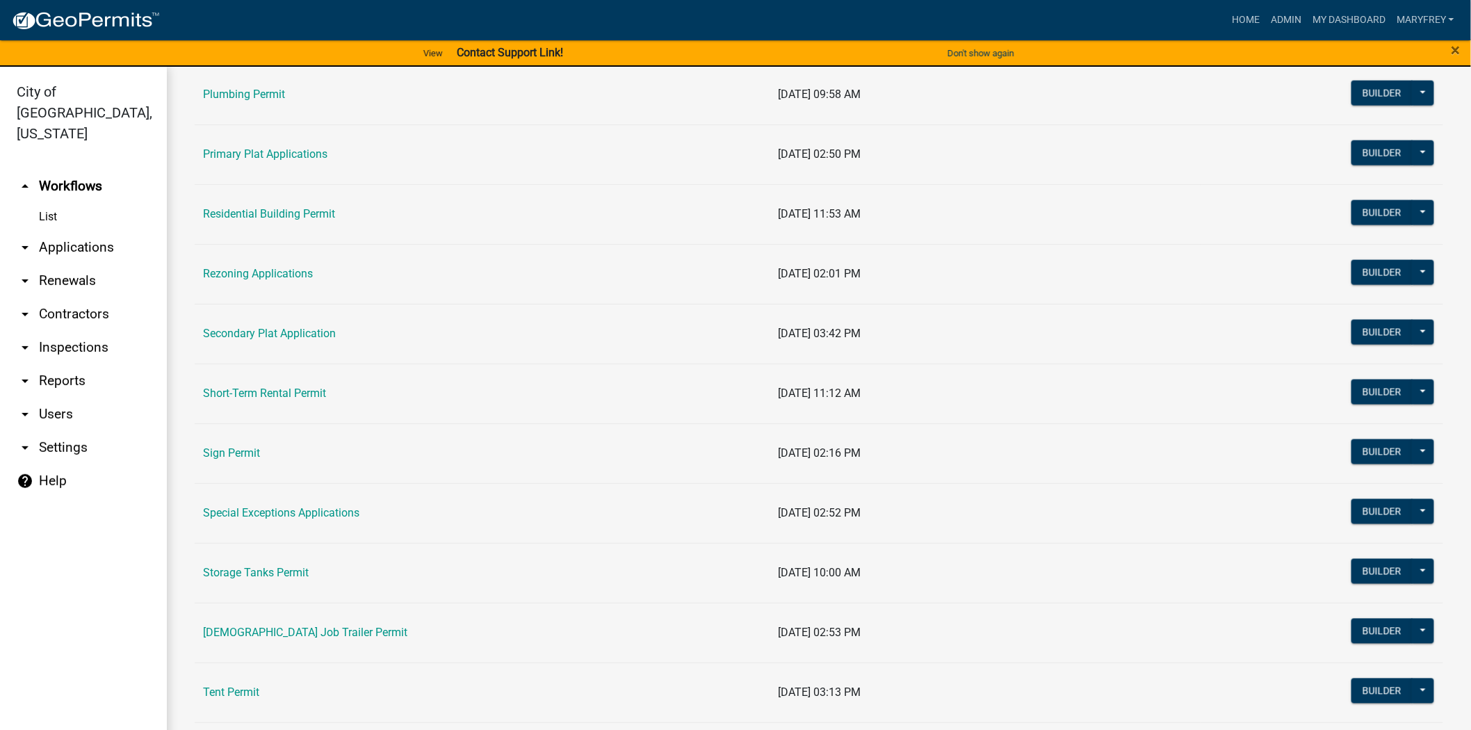
scroll to position [827, 0]
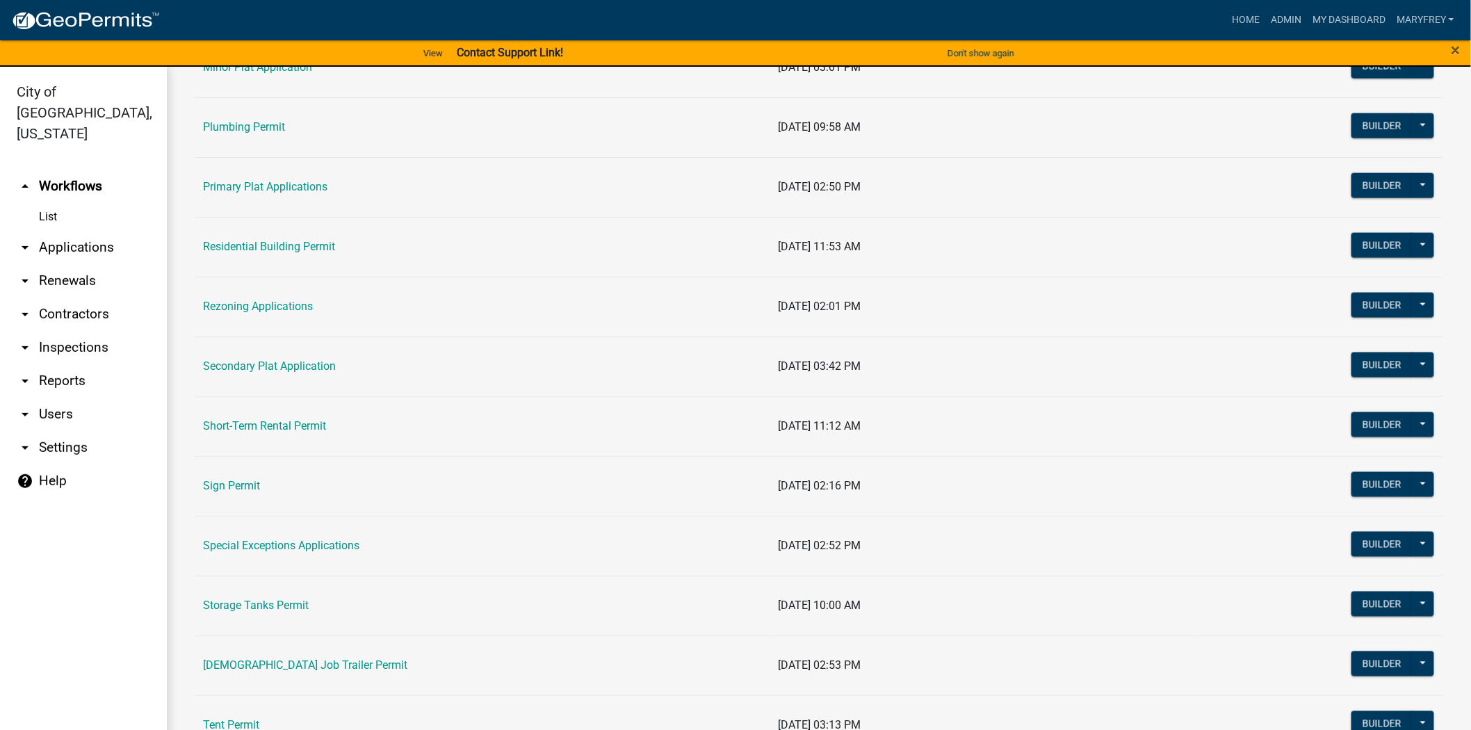
click at [297, 258] on td "Residential Building Permit" at bounding box center [482, 247] width 575 height 60
click at [289, 253] on link "Residential Building Permit" at bounding box center [269, 246] width 132 height 13
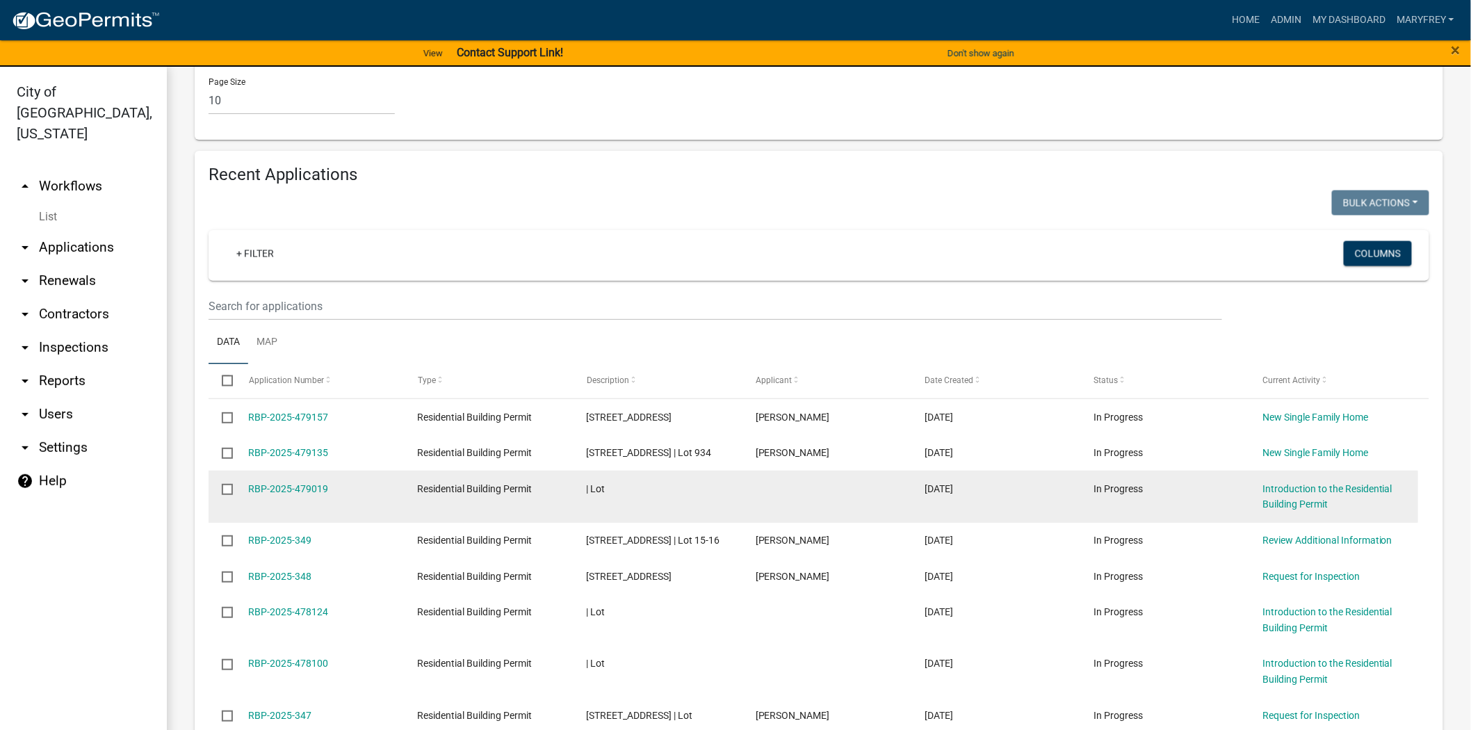
scroll to position [939, 0]
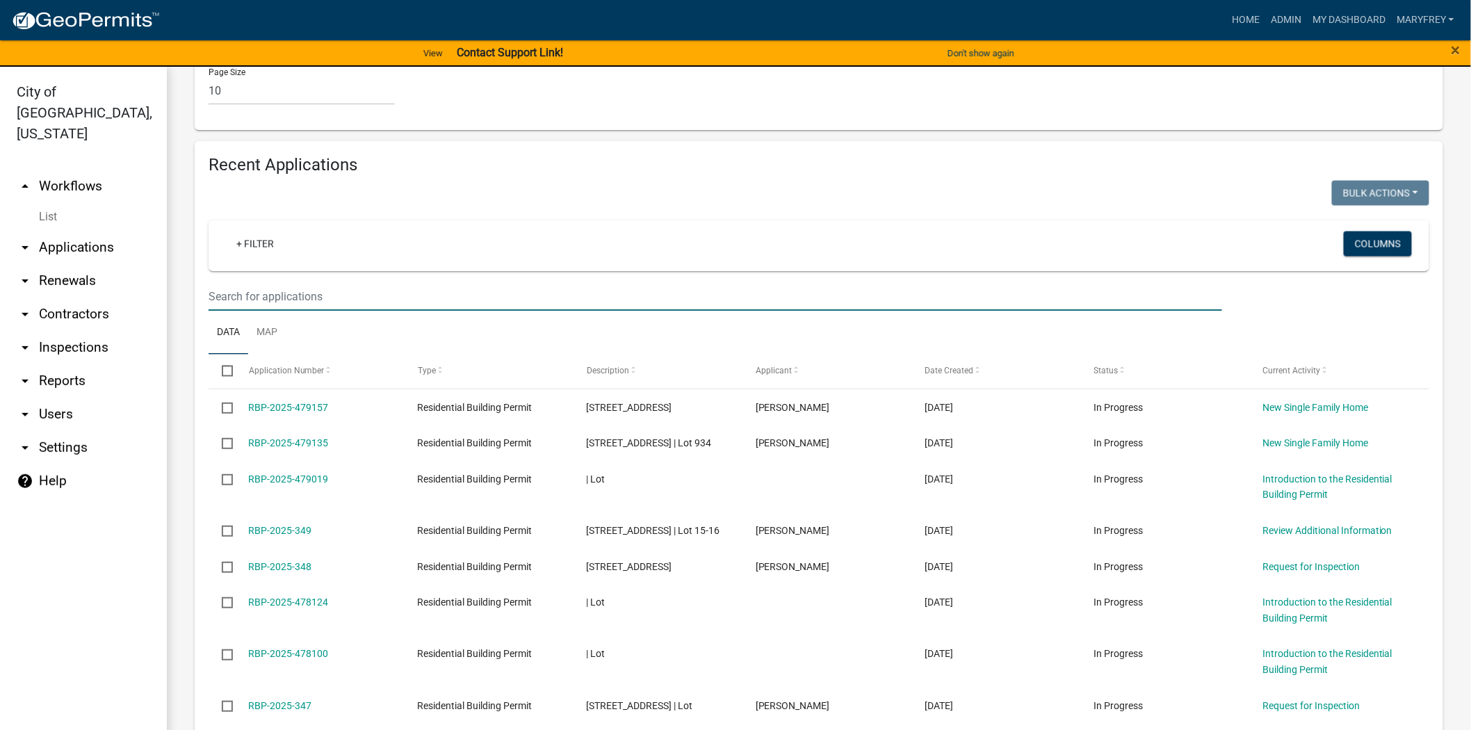
click at [221, 282] on input "text" at bounding box center [714, 296] width 1013 height 28
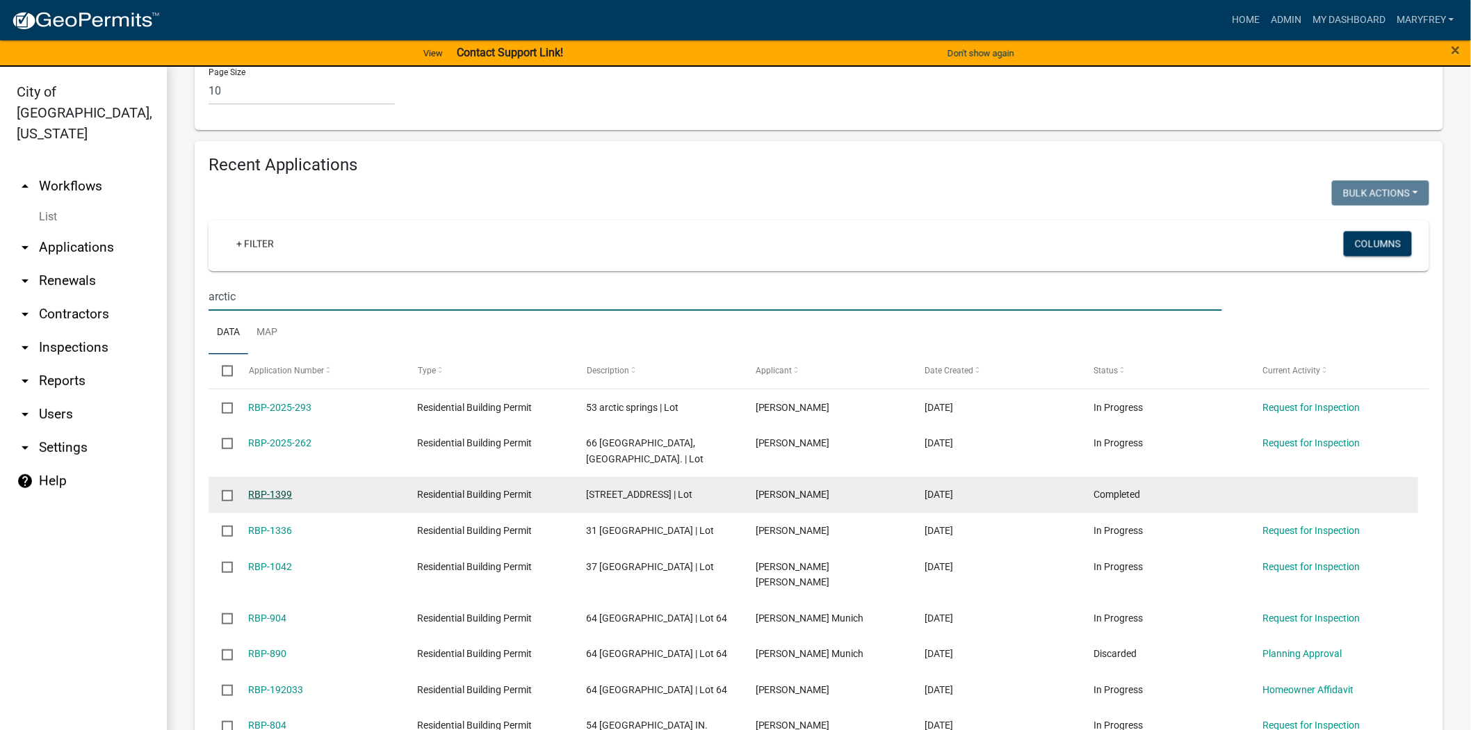
type input "arctic"
click at [283, 489] on link "RBP-1399" at bounding box center [271, 494] width 44 height 11
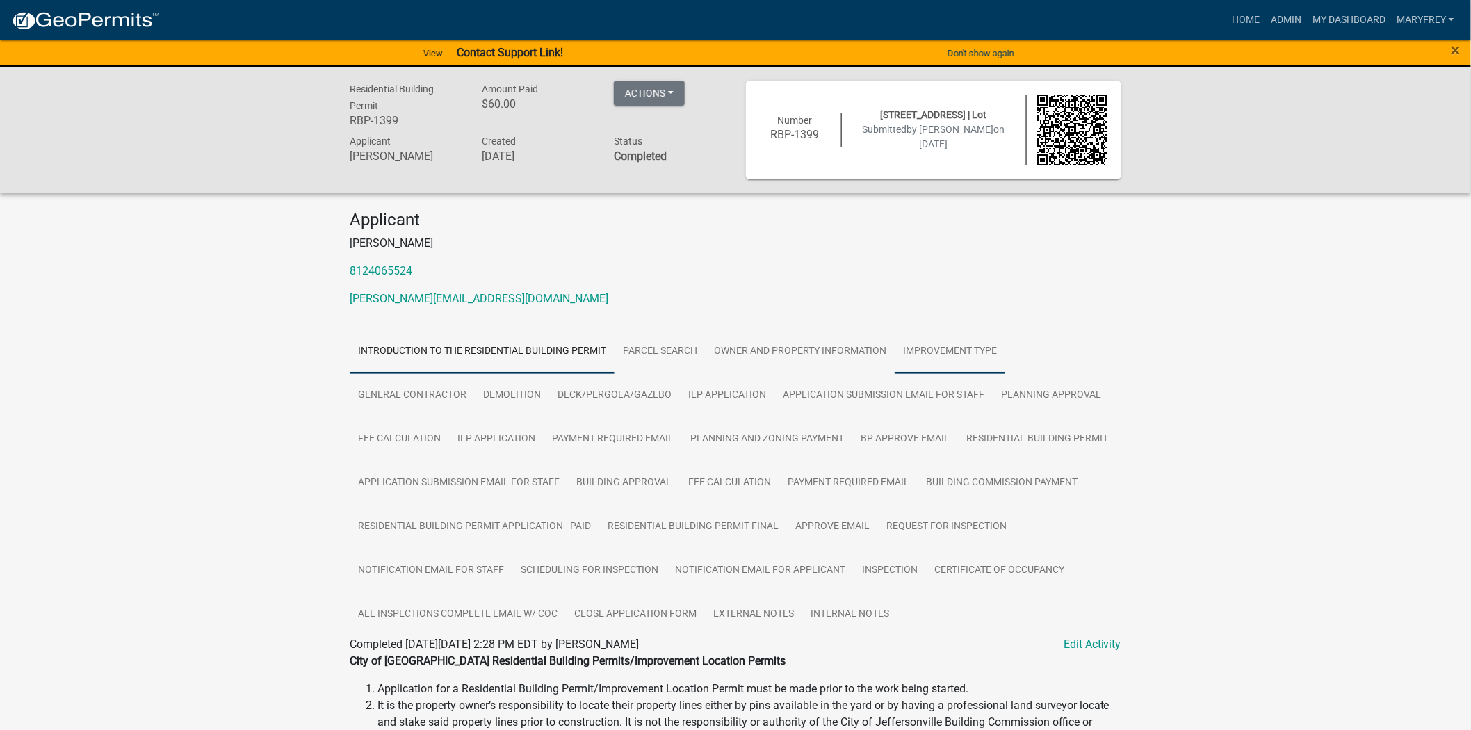
click at [967, 358] on link "Improvement Type" at bounding box center [949, 351] width 111 height 44
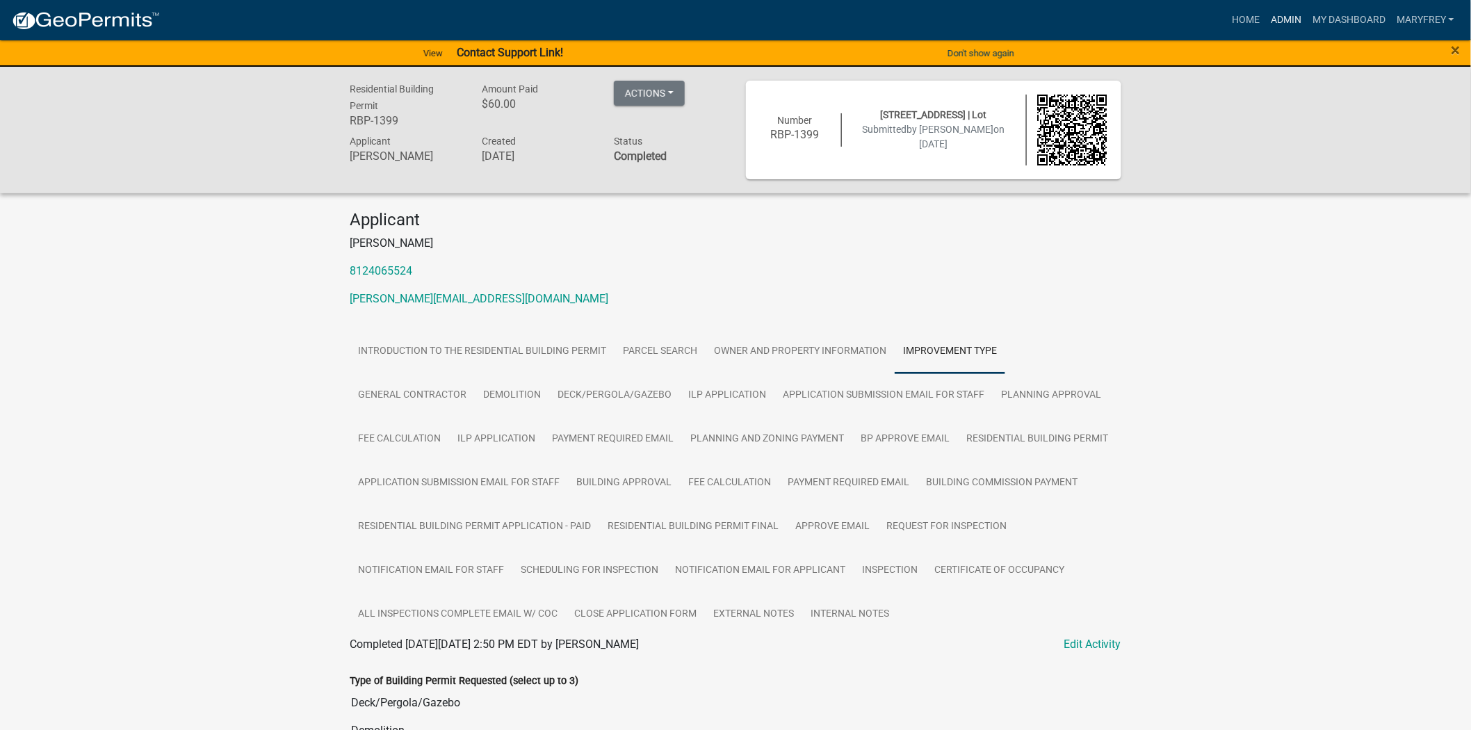
click at [1291, 16] on link "Admin" at bounding box center [1286, 20] width 42 height 26
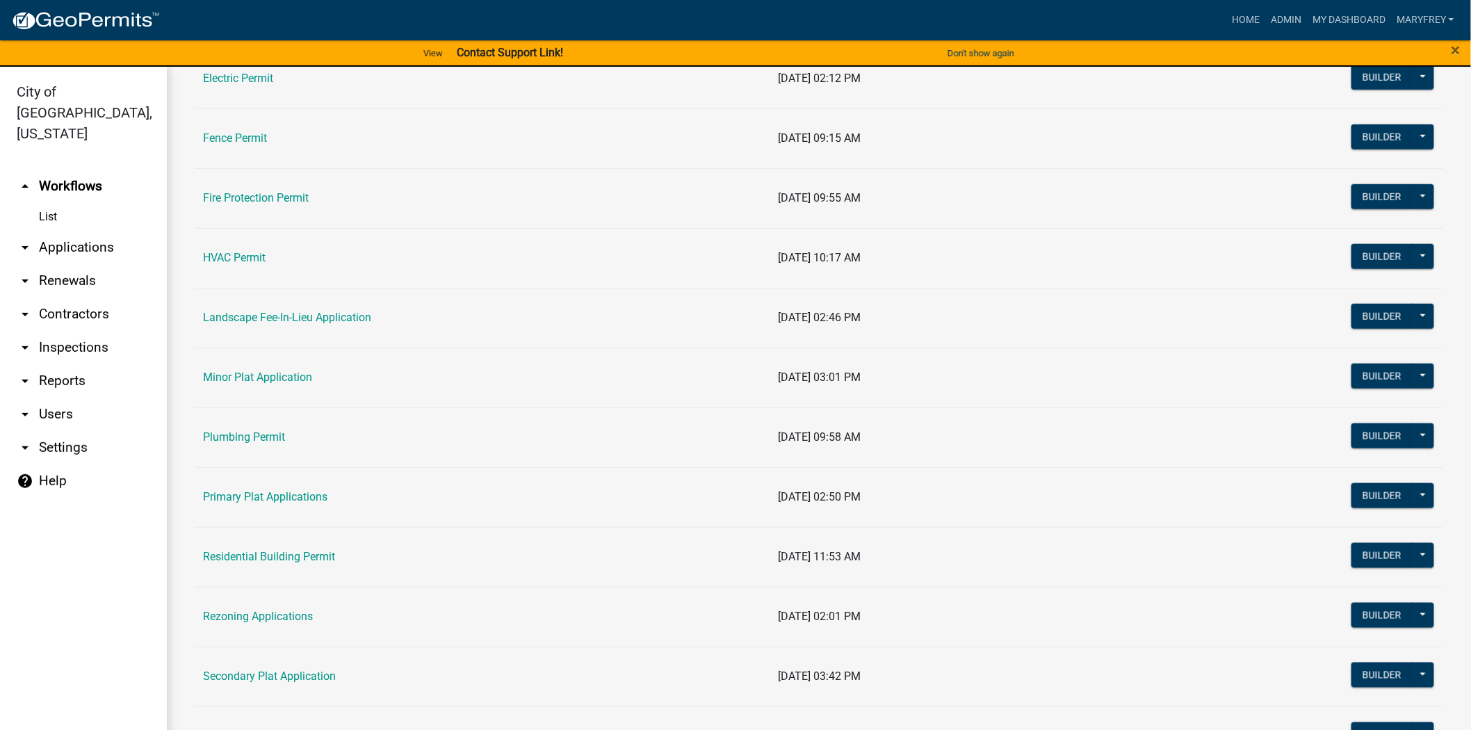
scroll to position [547, 0]
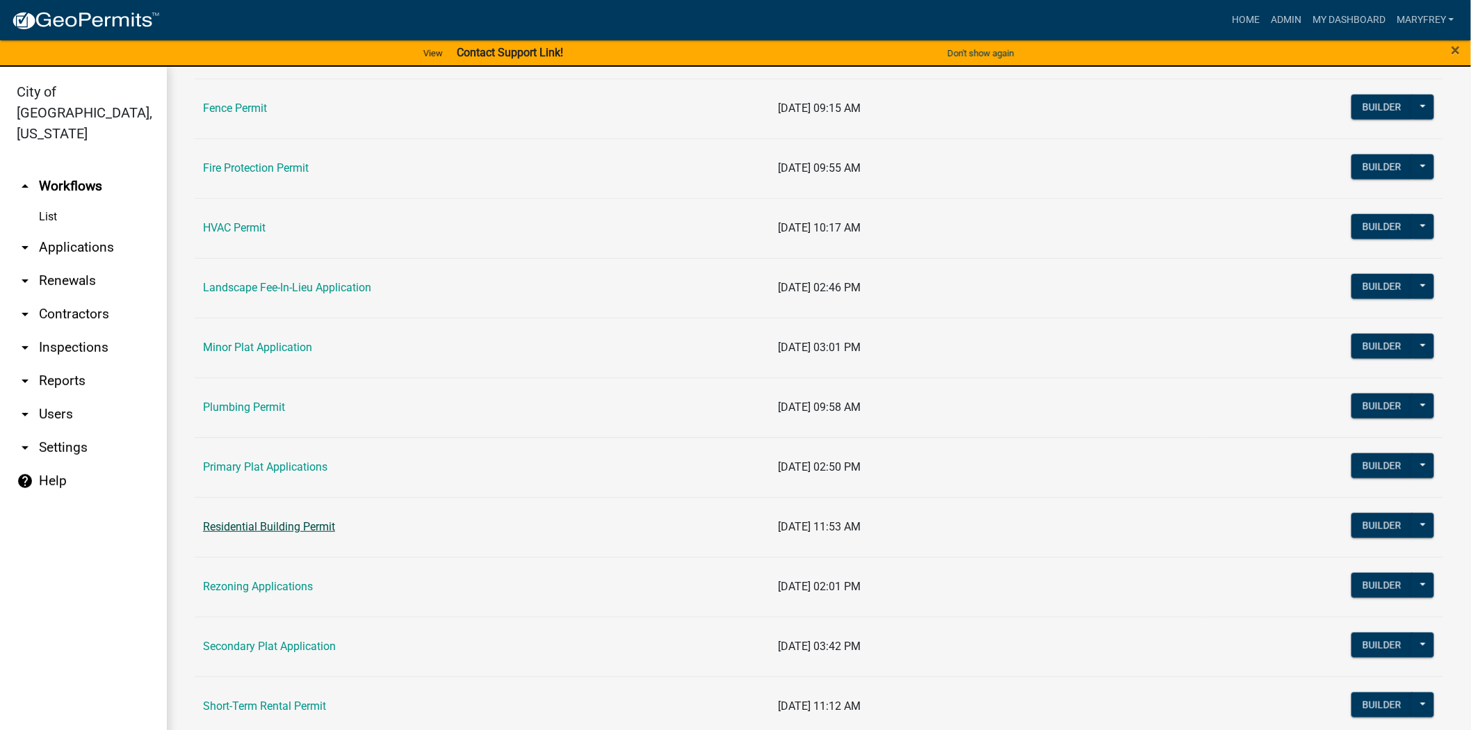
click at [278, 522] on link "Residential Building Permit" at bounding box center [269, 526] width 132 height 13
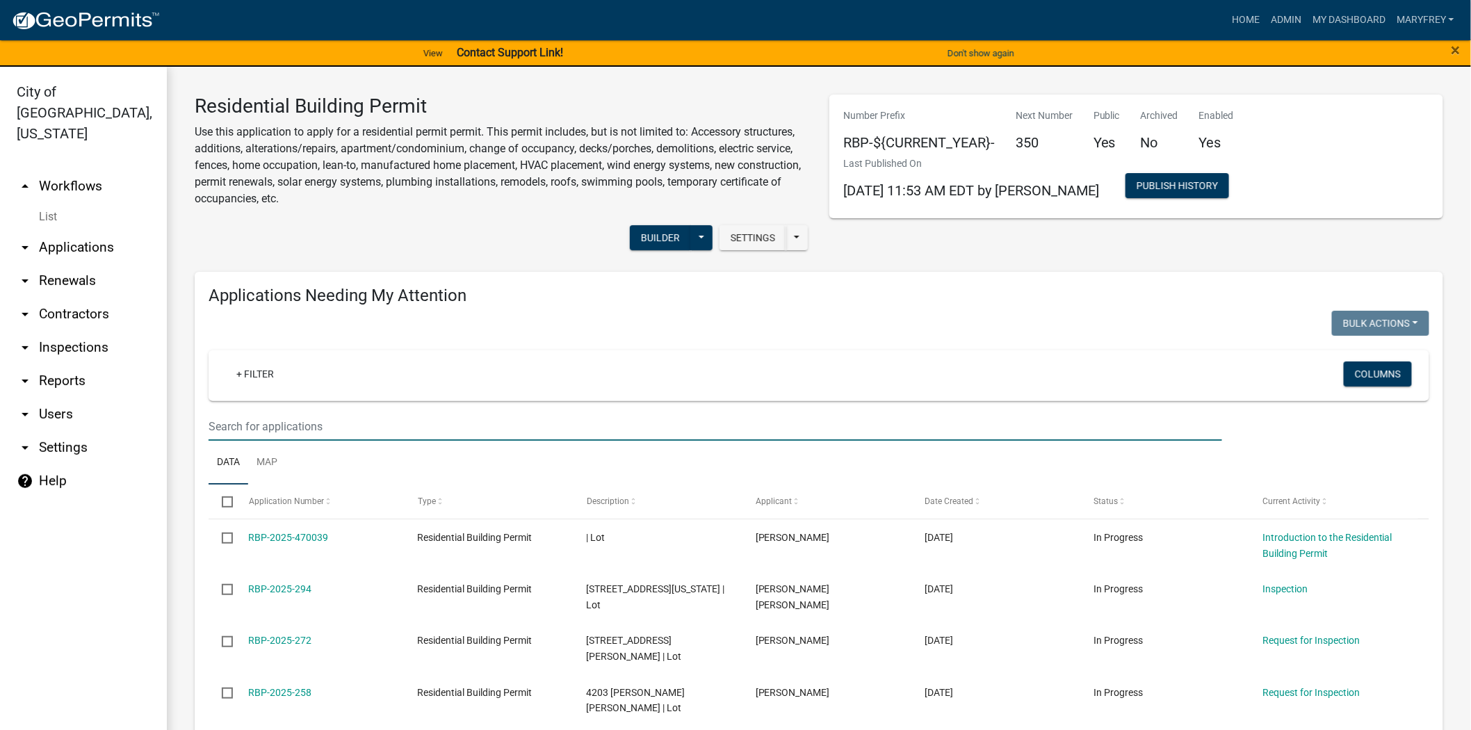
click at [219, 431] on input "text" at bounding box center [714, 426] width 1013 height 28
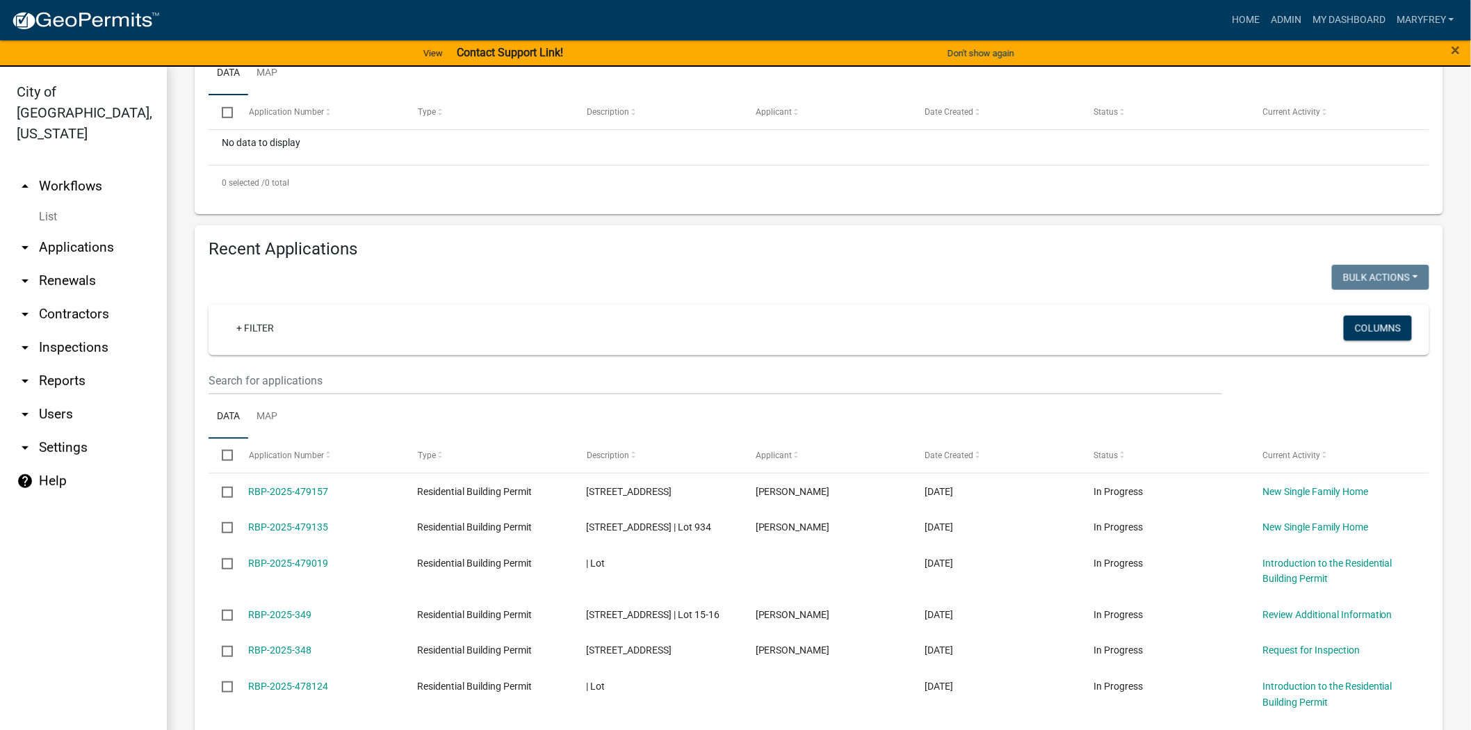
scroll to position [391, 0]
type input "arctic"
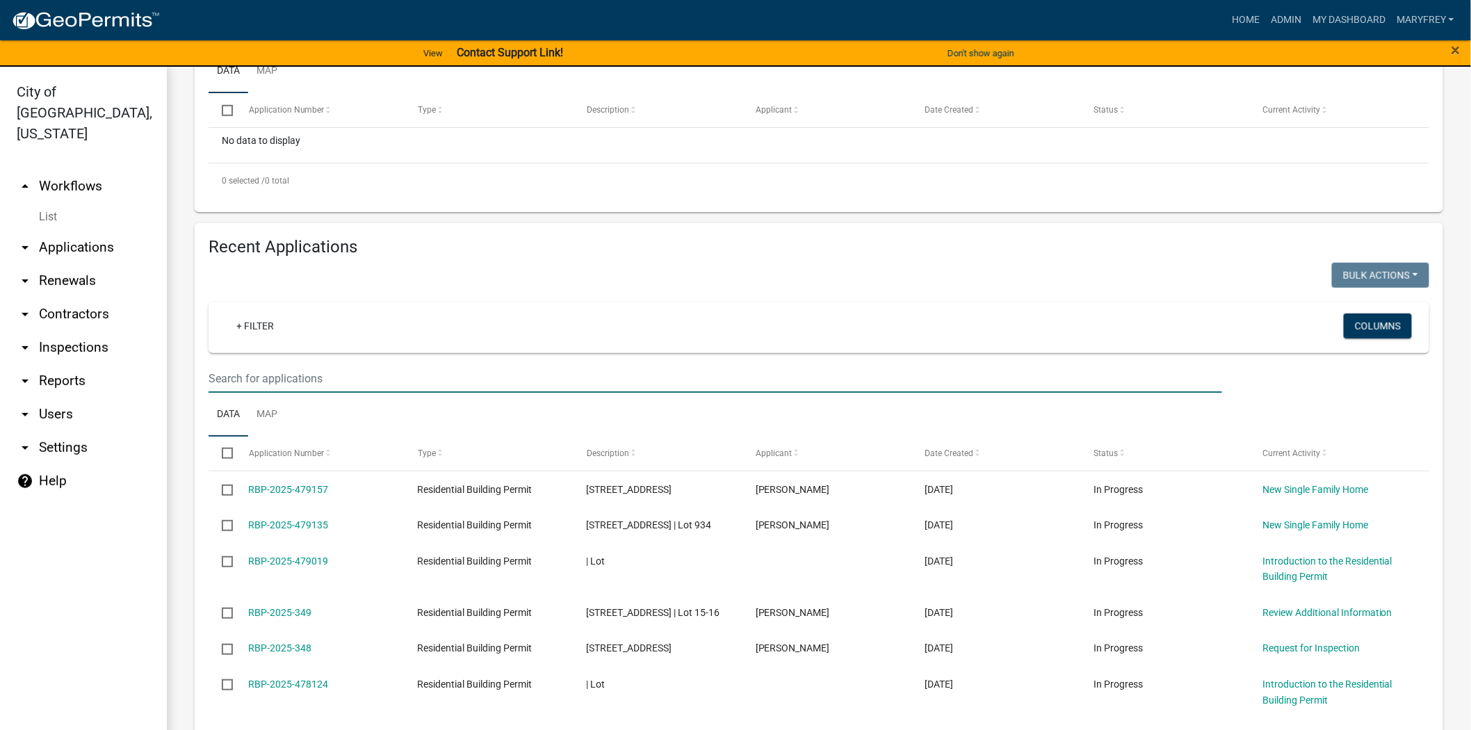
click at [236, 380] on input "text" at bounding box center [714, 378] width 1013 height 28
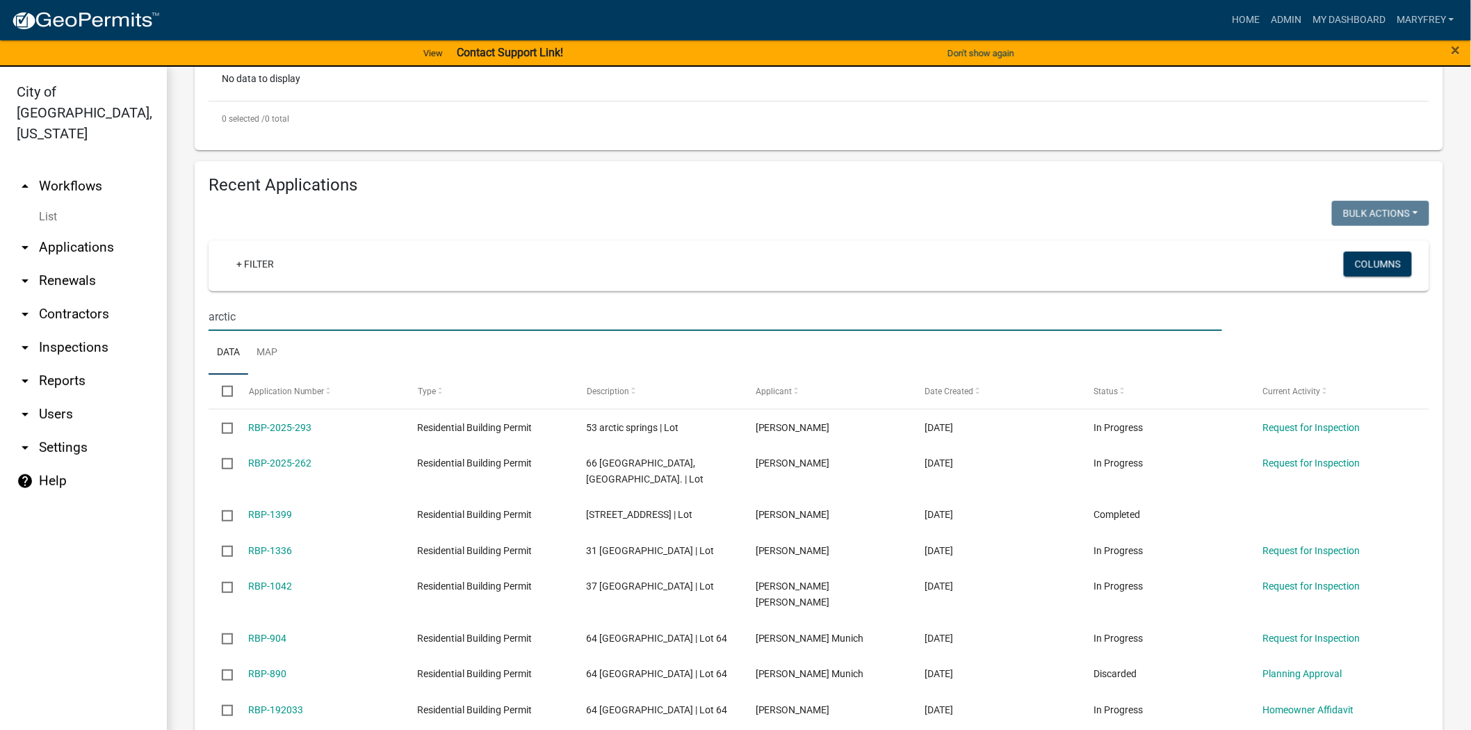
scroll to position [447, 0]
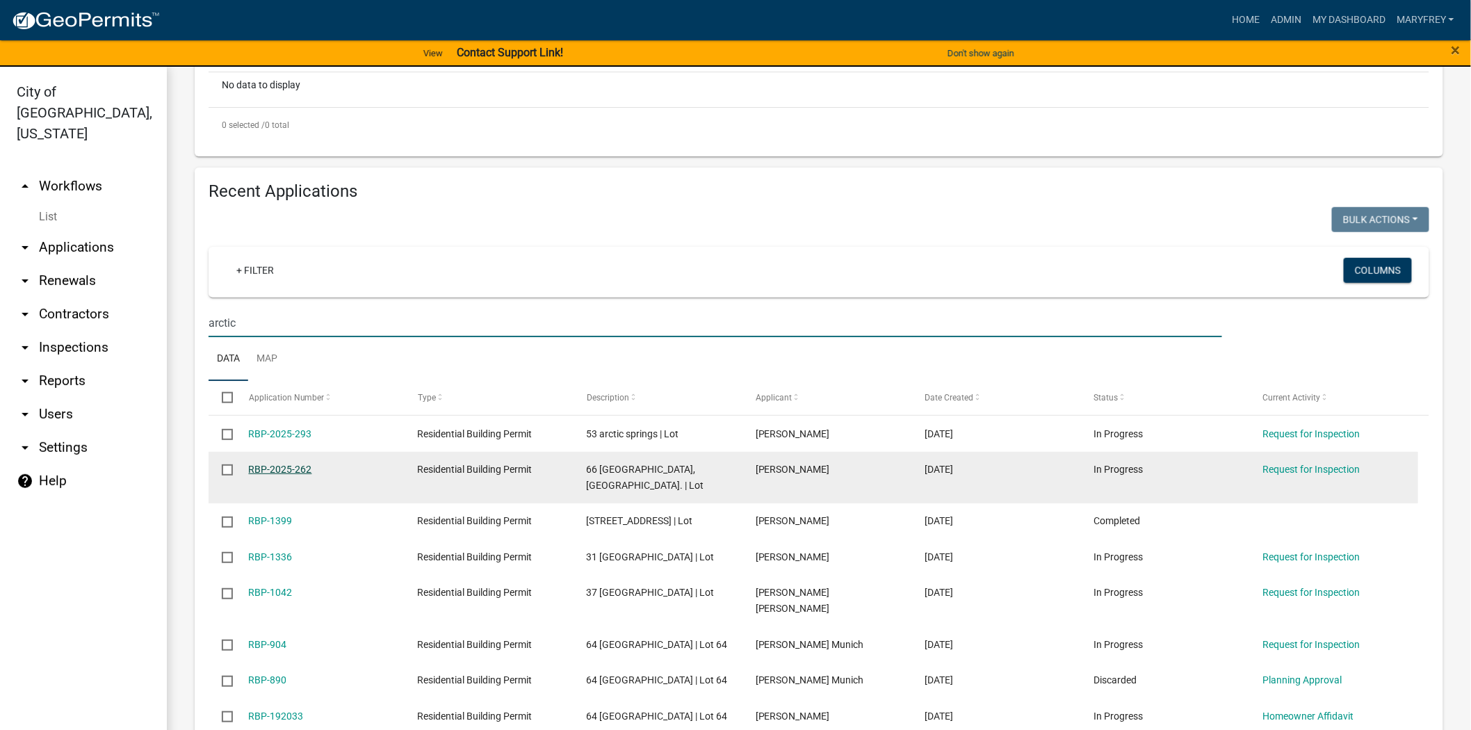
type input "arctic"
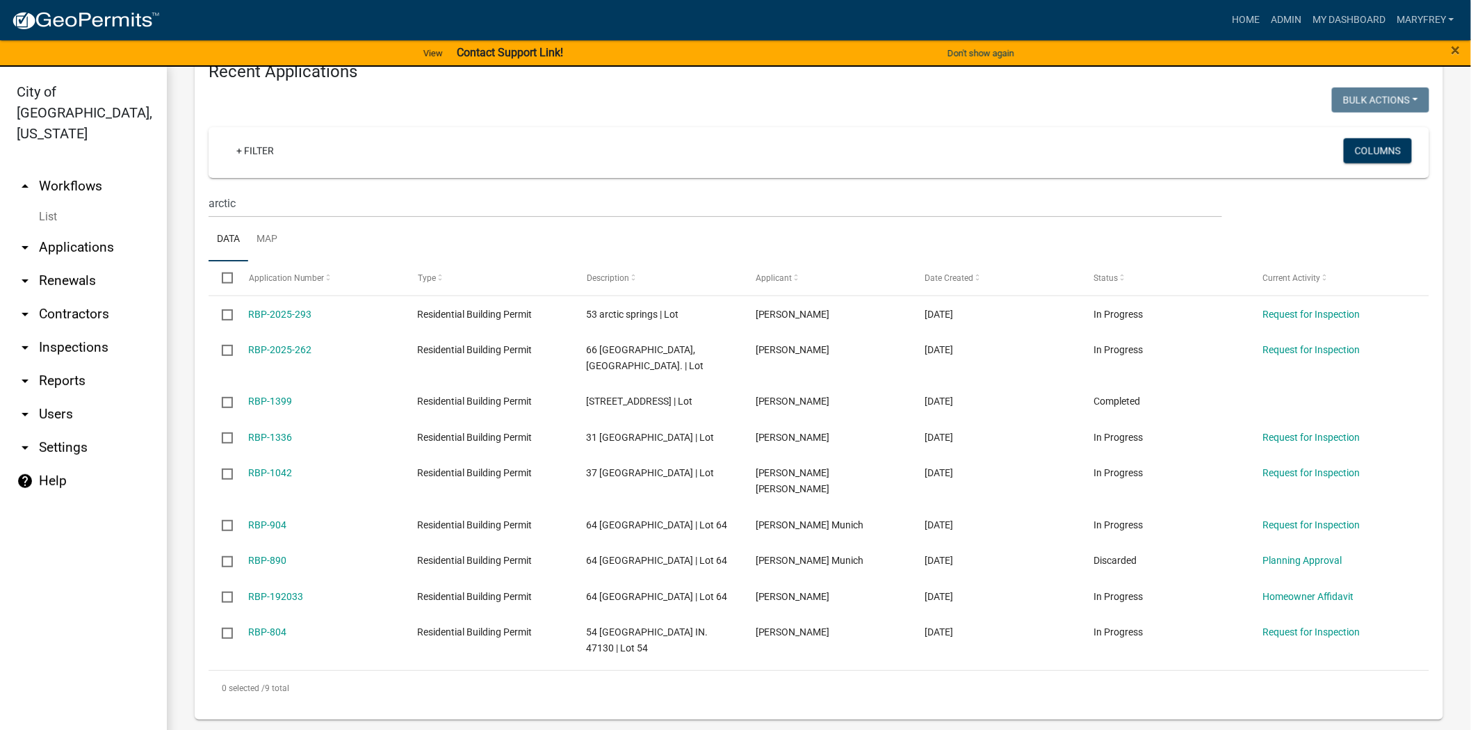
scroll to position [567, 0]
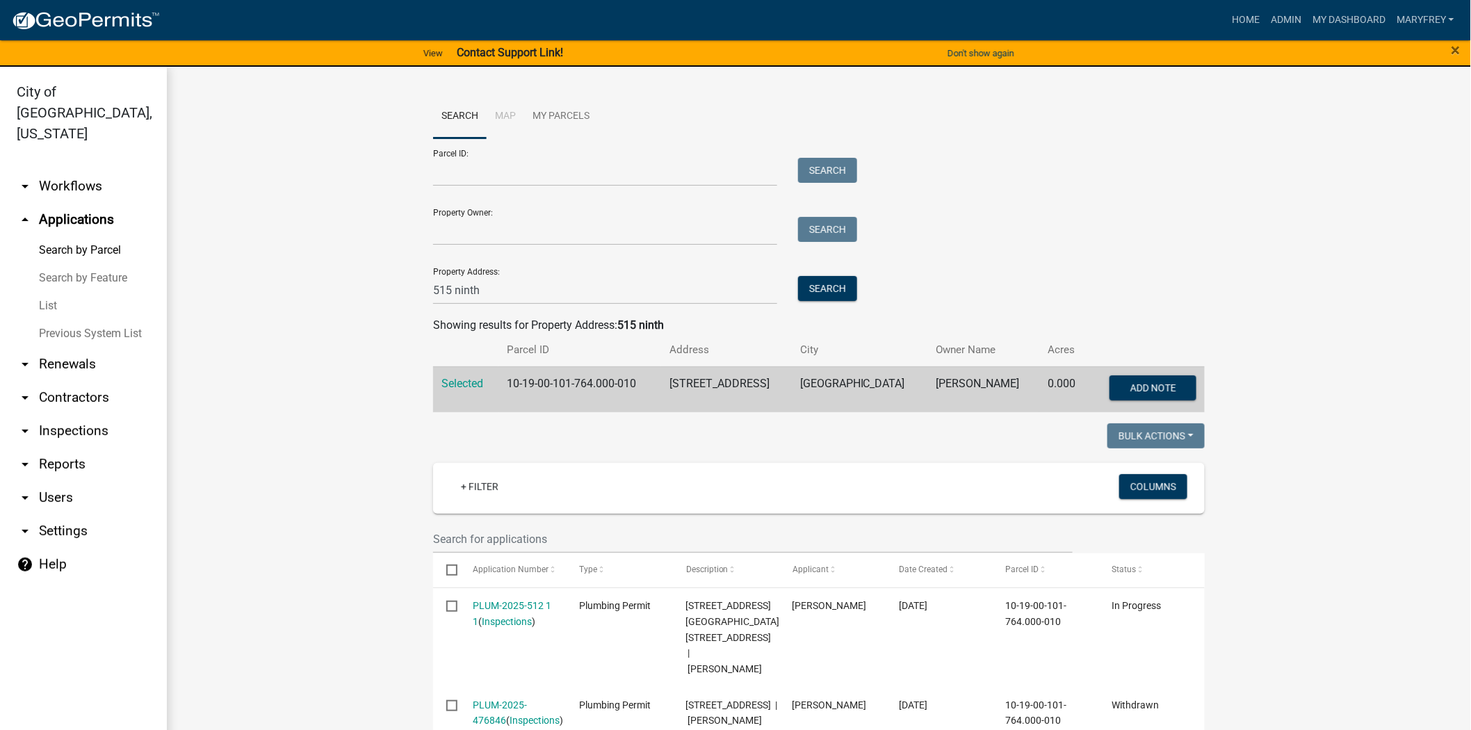
scroll to position [323, 0]
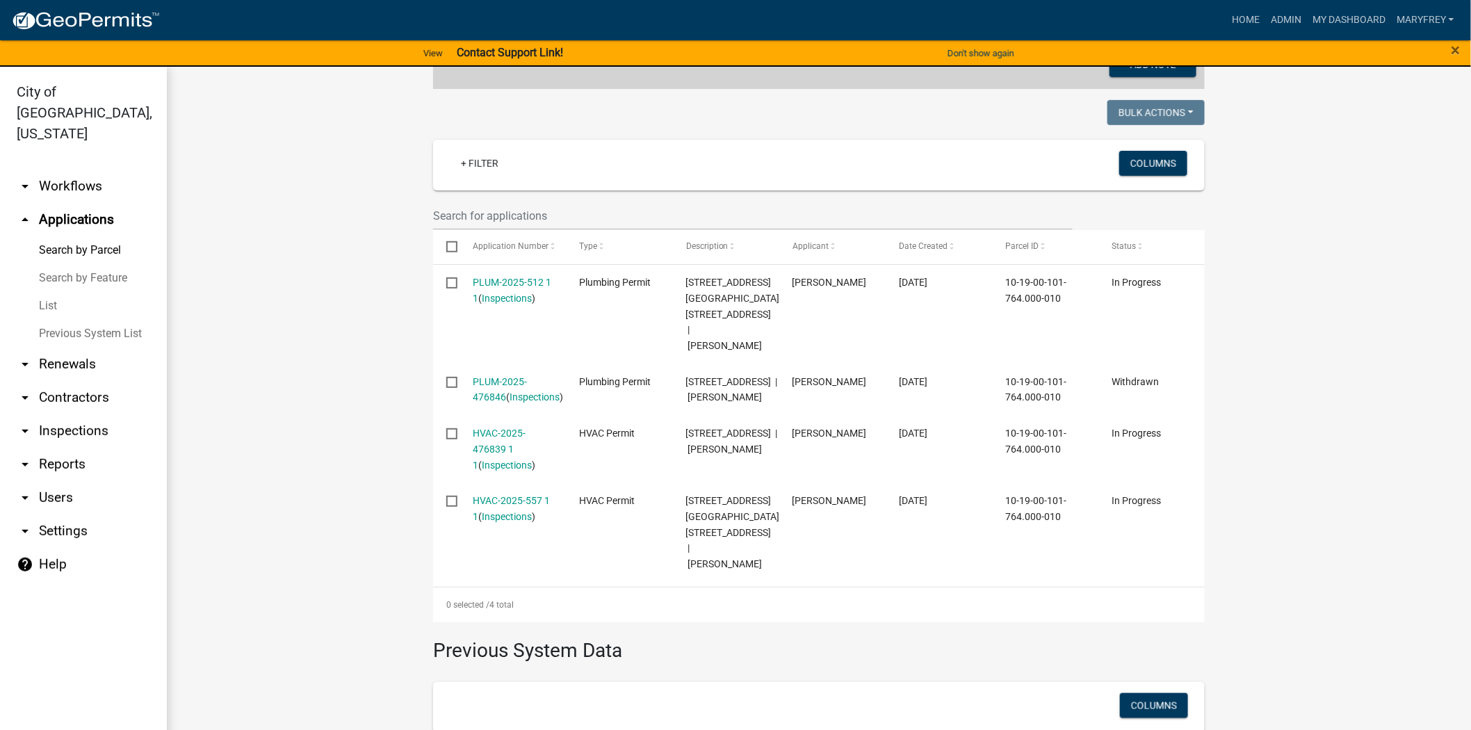
click at [63, 170] on link "arrow_drop_down Workflows" at bounding box center [83, 186] width 167 height 33
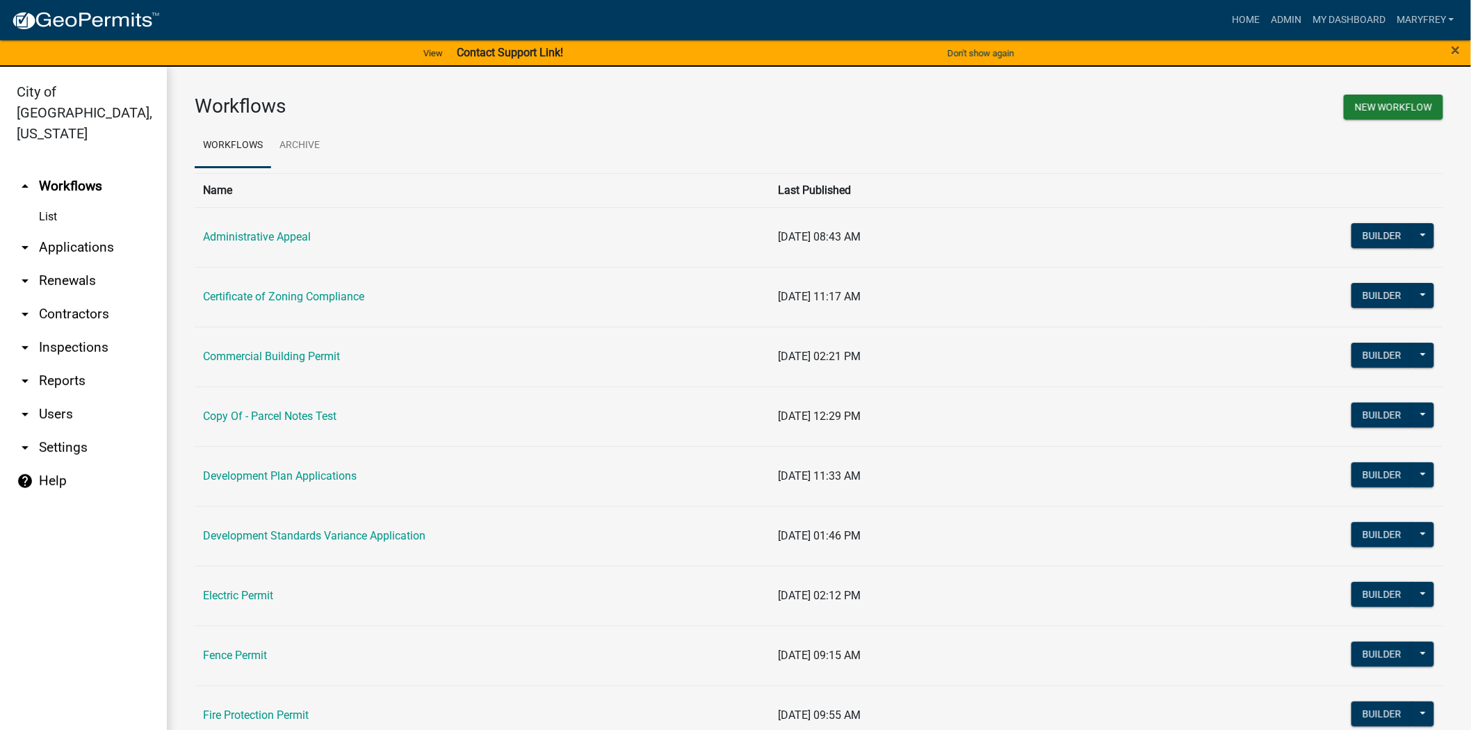
click at [80, 231] on link "arrow_drop_down Applications" at bounding box center [83, 247] width 167 height 33
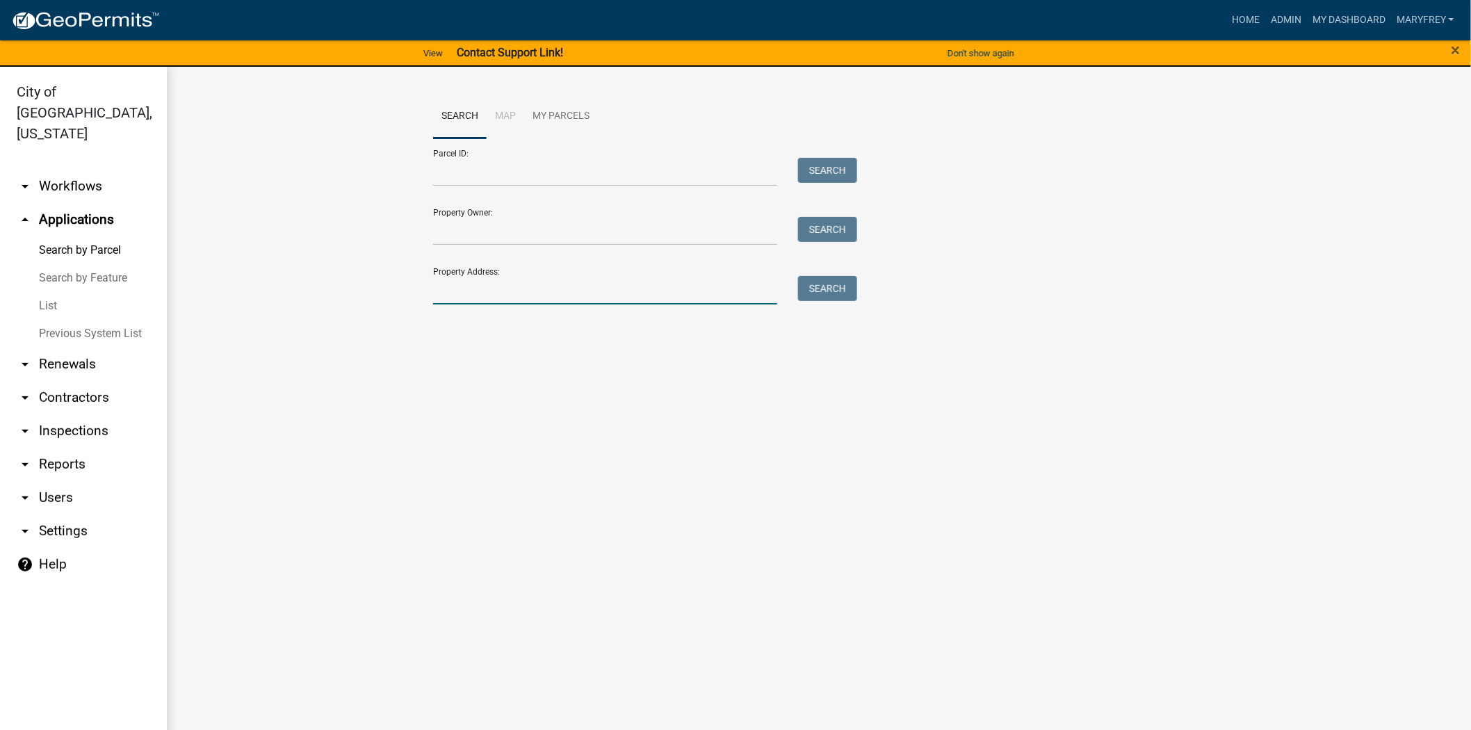
click at [461, 293] on input "Property Address:" at bounding box center [605, 290] width 344 height 28
type input "515 ninth"
click at [831, 280] on button "Search" at bounding box center [827, 288] width 59 height 25
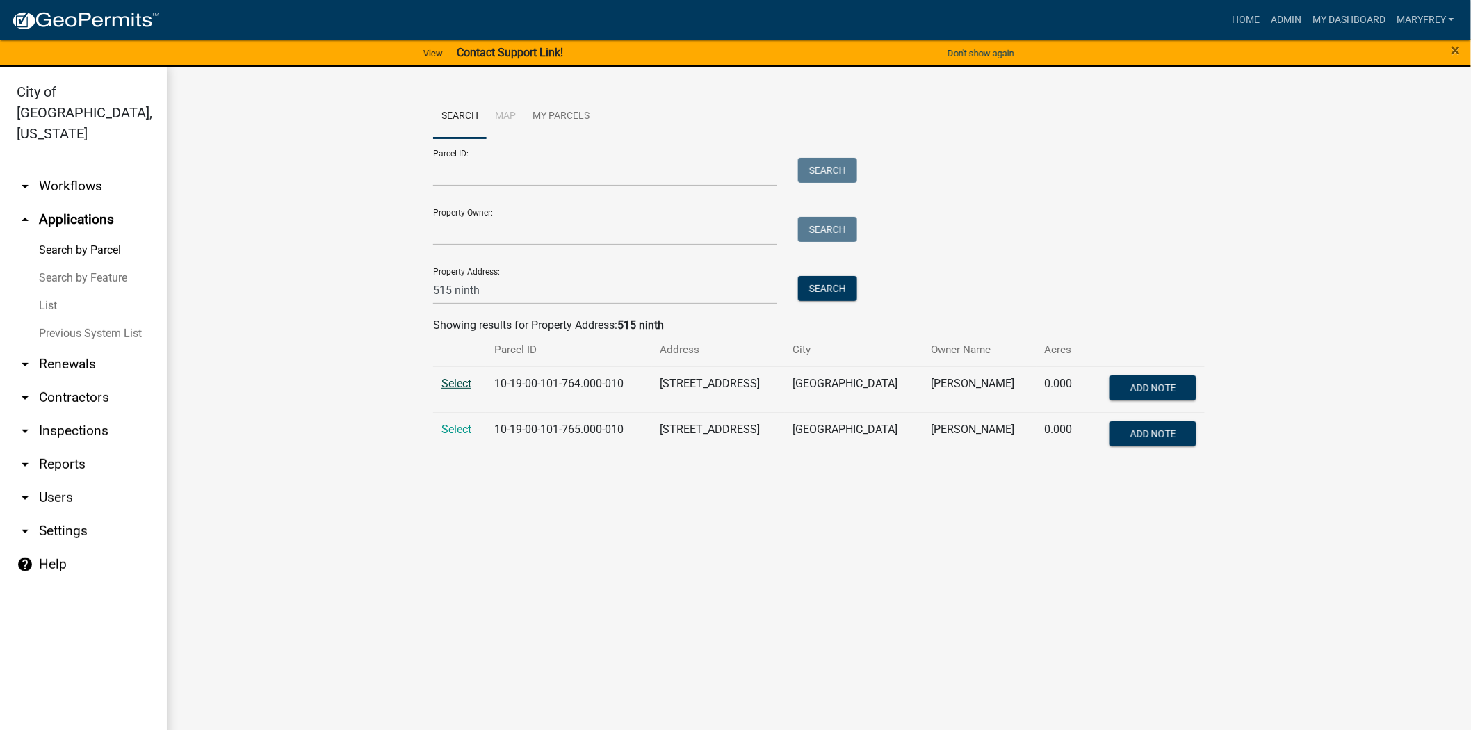
click at [452, 387] on span "Select" at bounding box center [456, 383] width 30 height 13
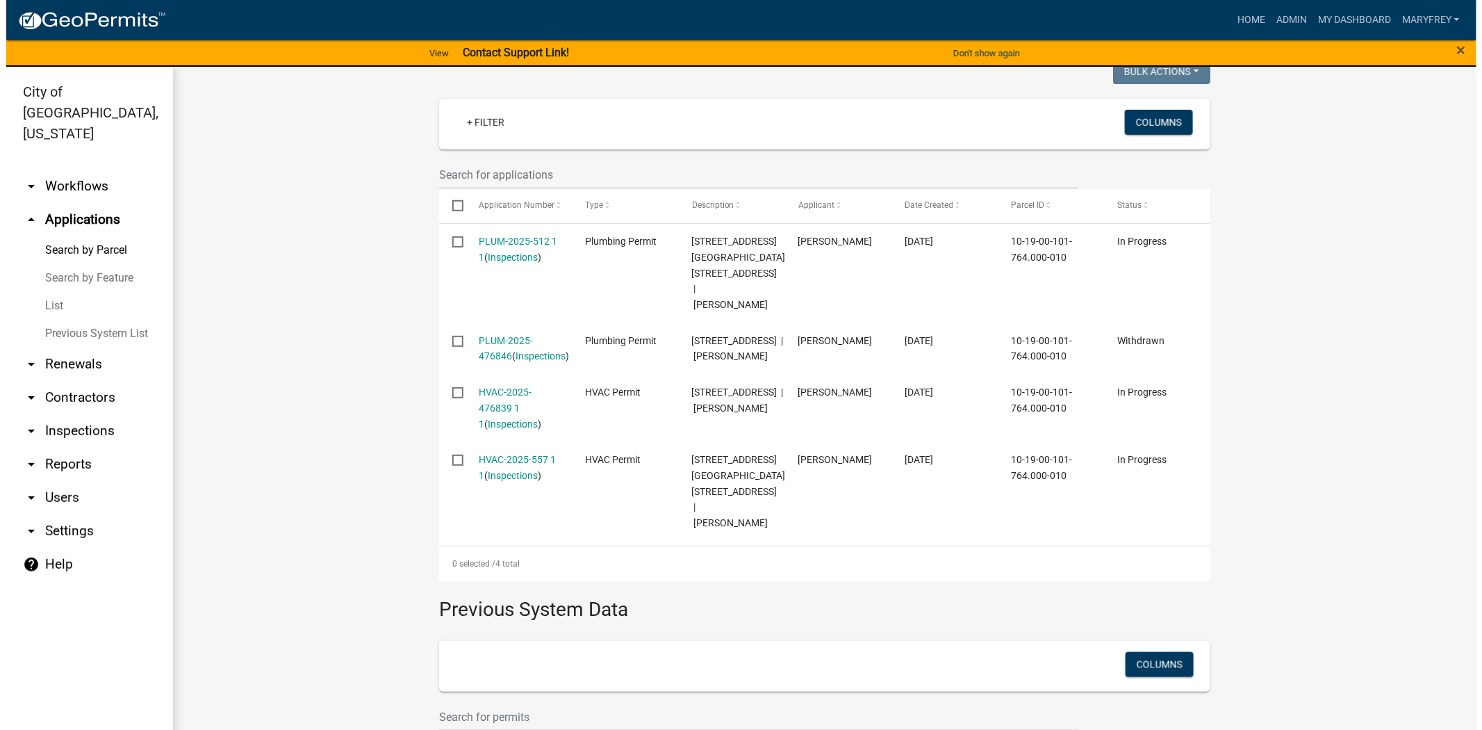
scroll to position [375, 0]
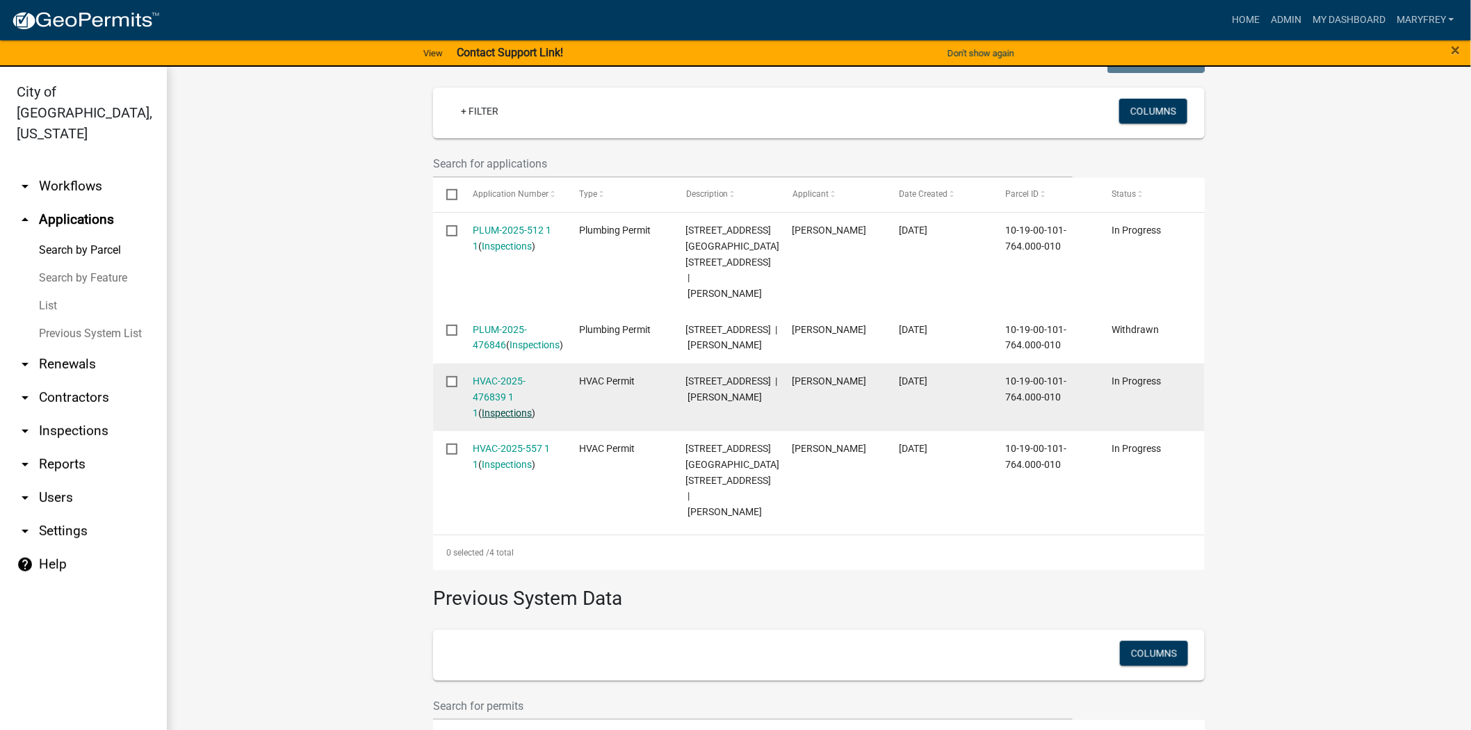
click at [488, 414] on link "Inspections" at bounding box center [507, 412] width 50 height 11
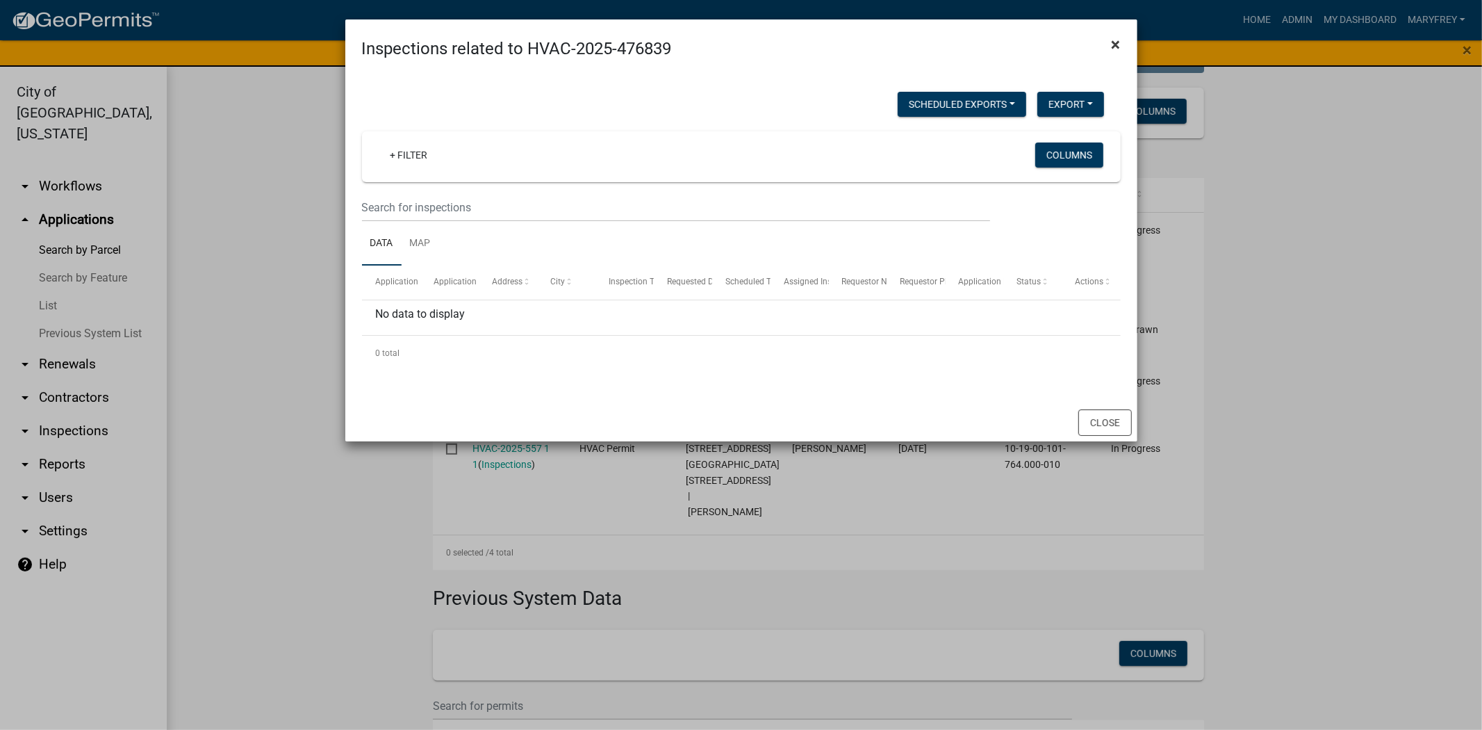
click at [1115, 45] on span "×" at bounding box center [1116, 44] width 9 height 19
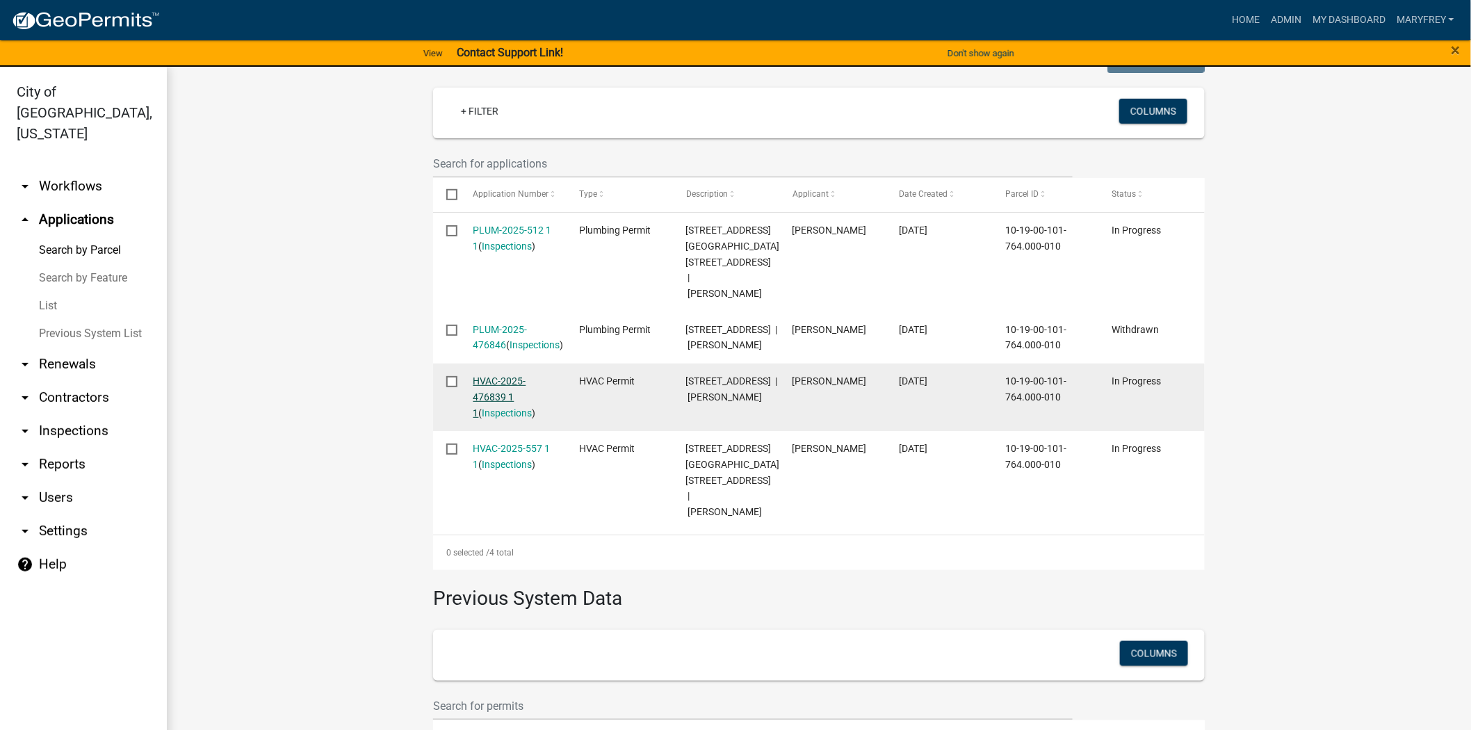
click at [491, 379] on link "HVAC-2025-476839 1 1" at bounding box center [499, 396] width 53 height 43
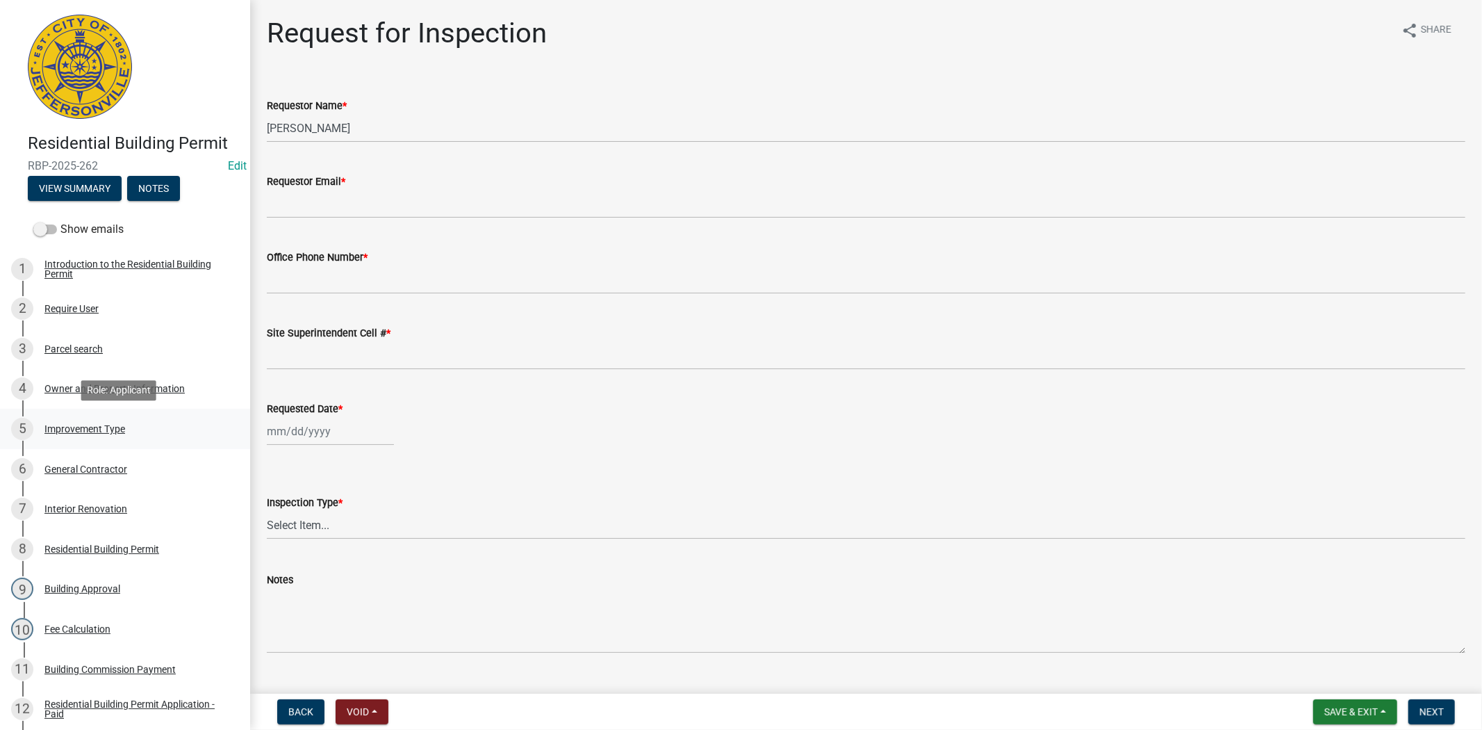
click at [110, 432] on div "Improvement Type" at bounding box center [84, 429] width 81 height 10
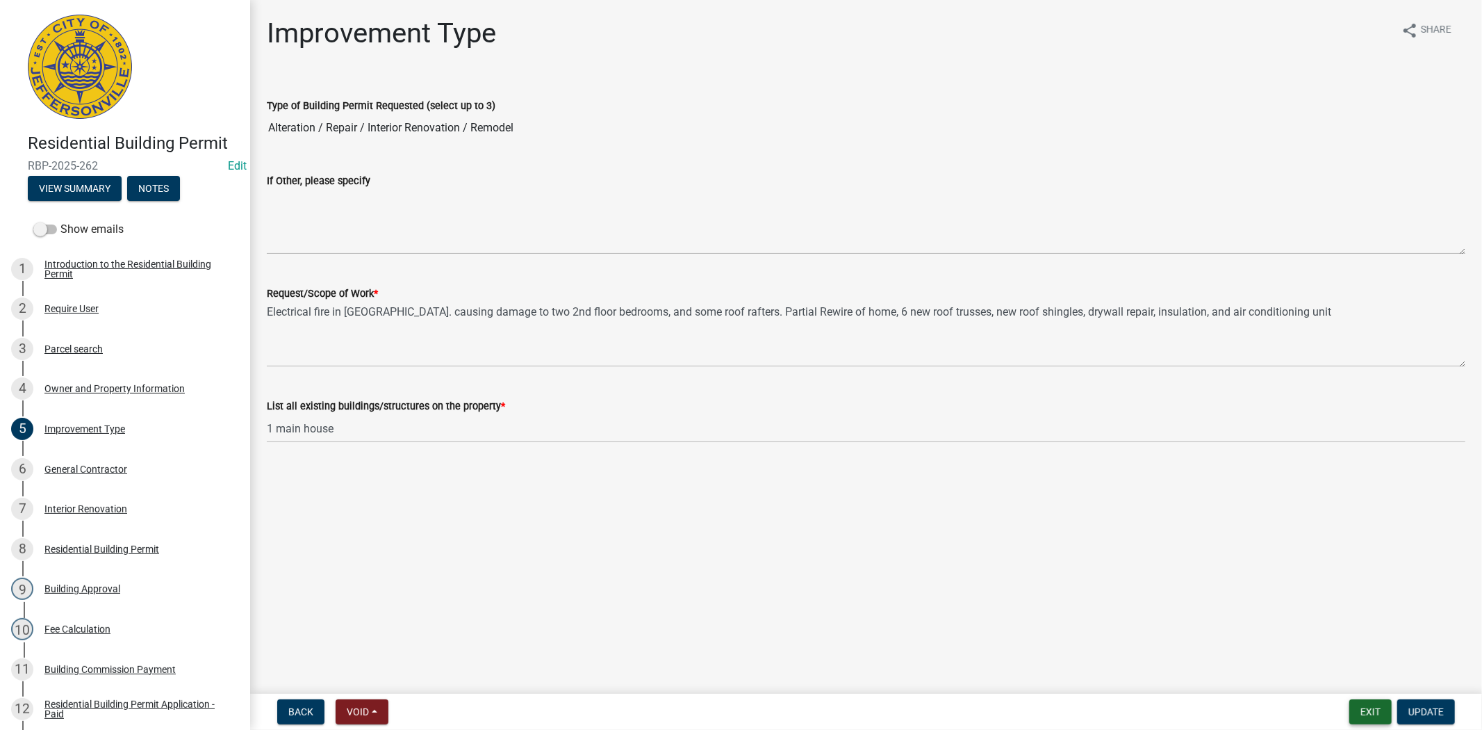
click at [1360, 711] on button "Exit" at bounding box center [1371, 711] width 42 height 25
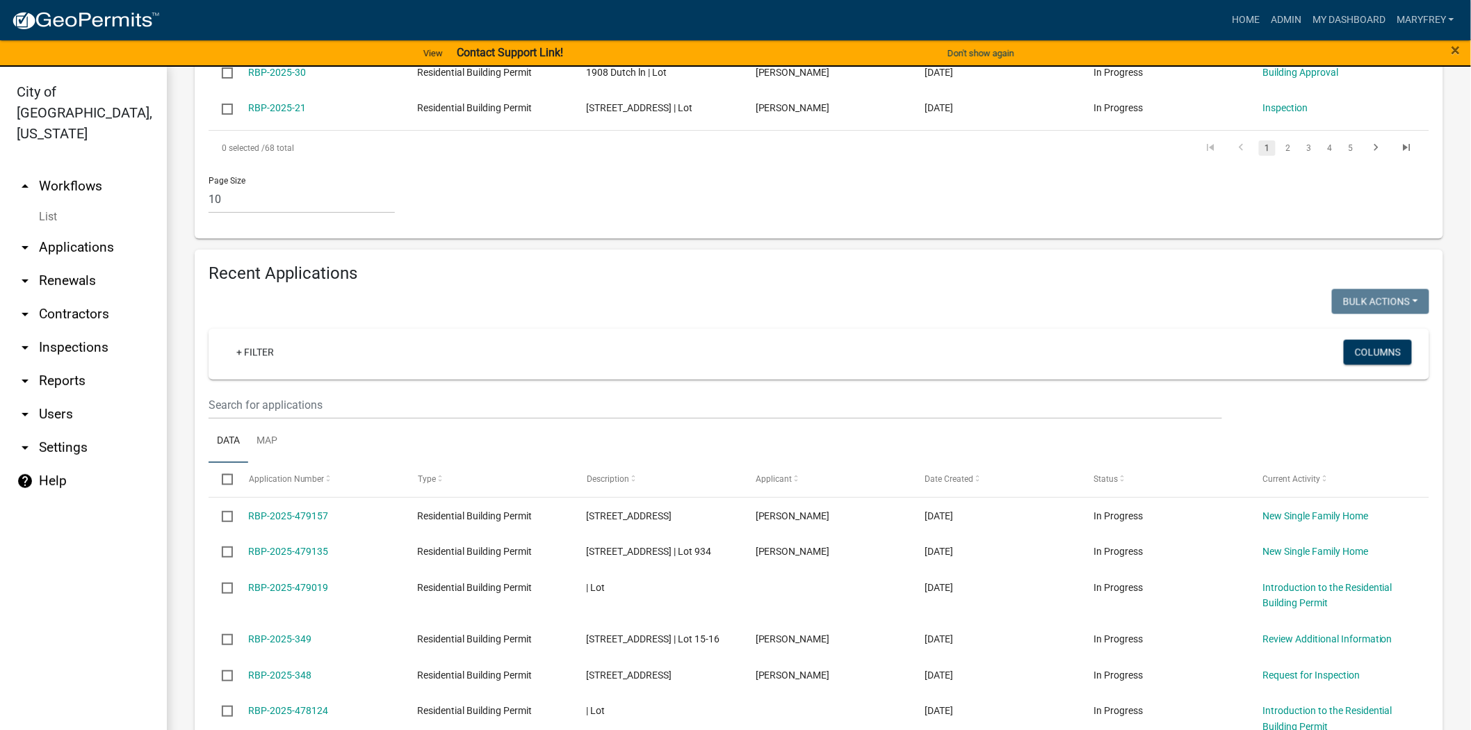
scroll to position [837, 0]
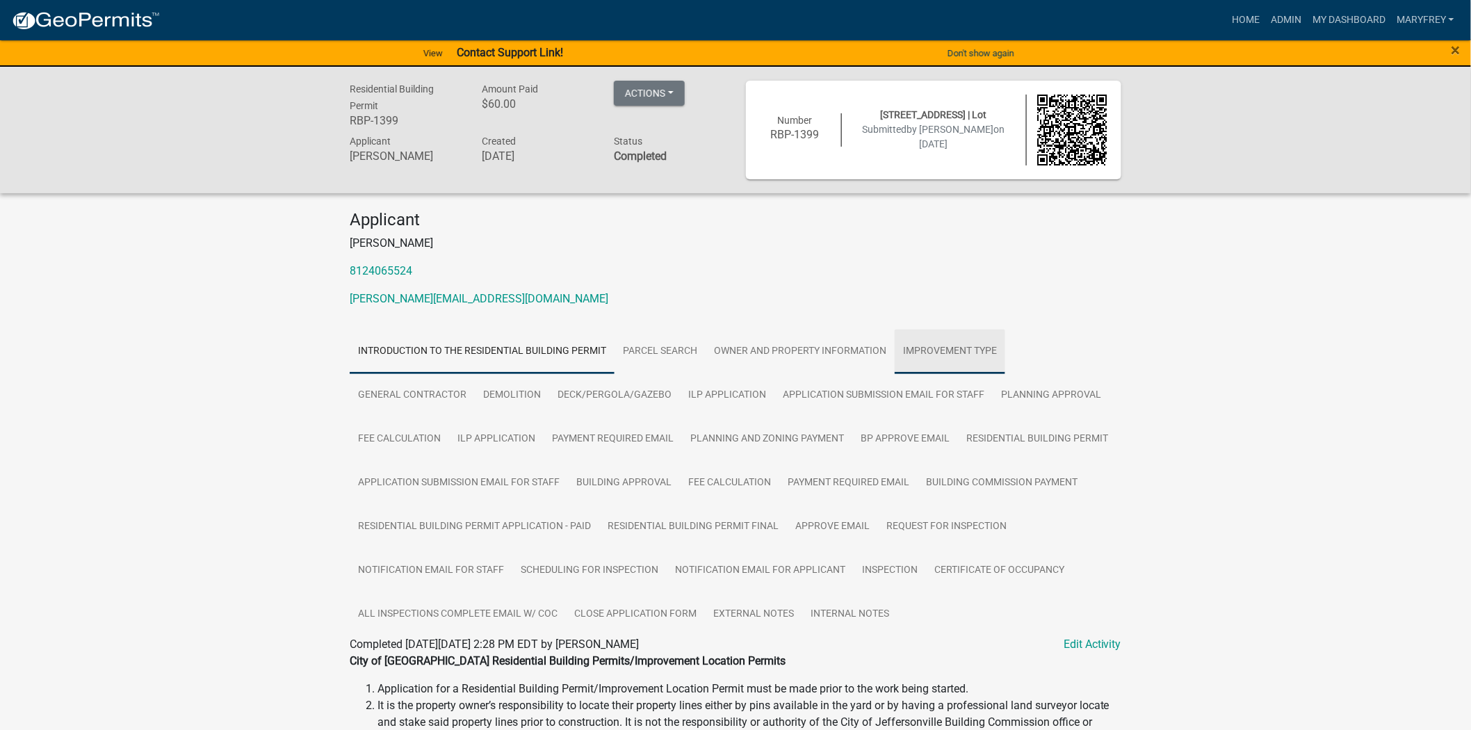
click at [943, 363] on link "Improvement Type" at bounding box center [949, 351] width 111 height 44
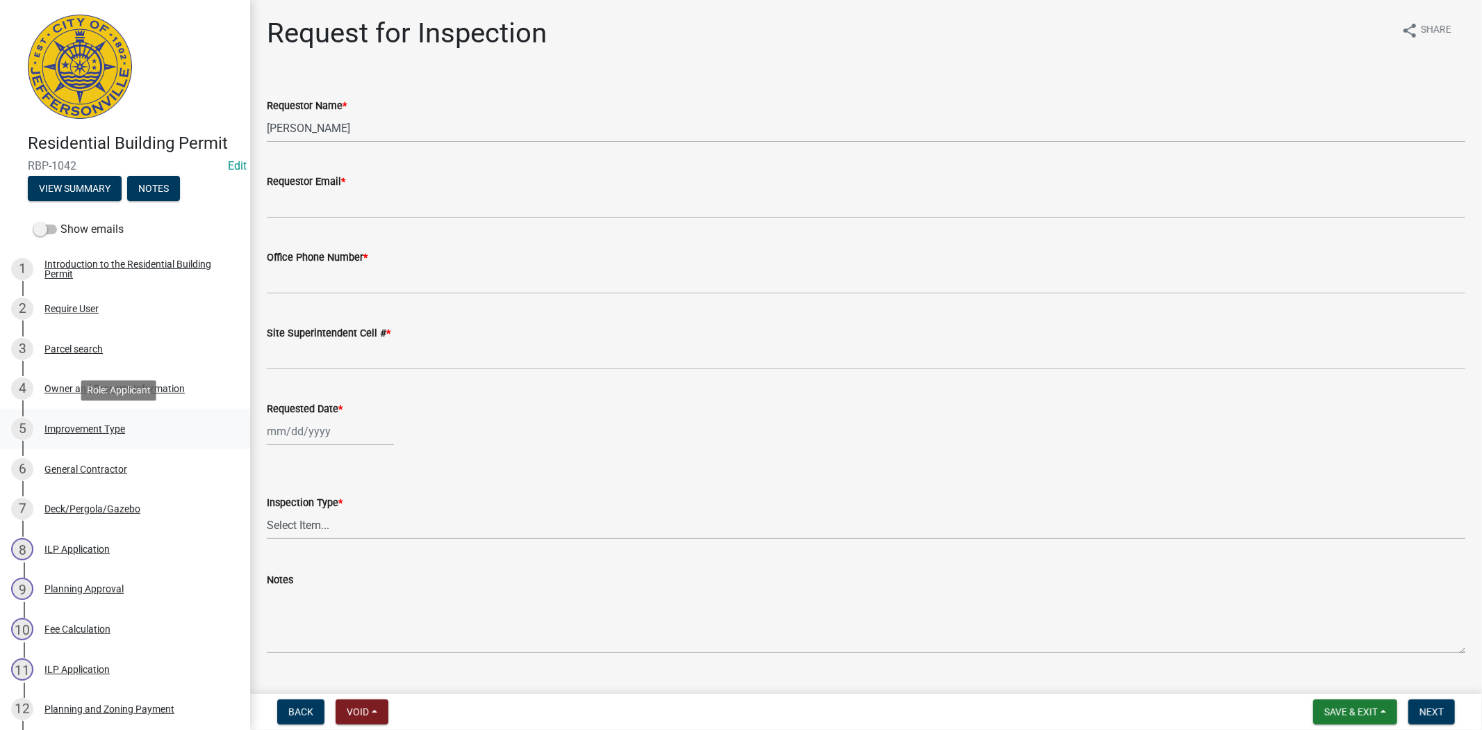
click at [101, 429] on div "Improvement Type" at bounding box center [84, 429] width 81 height 10
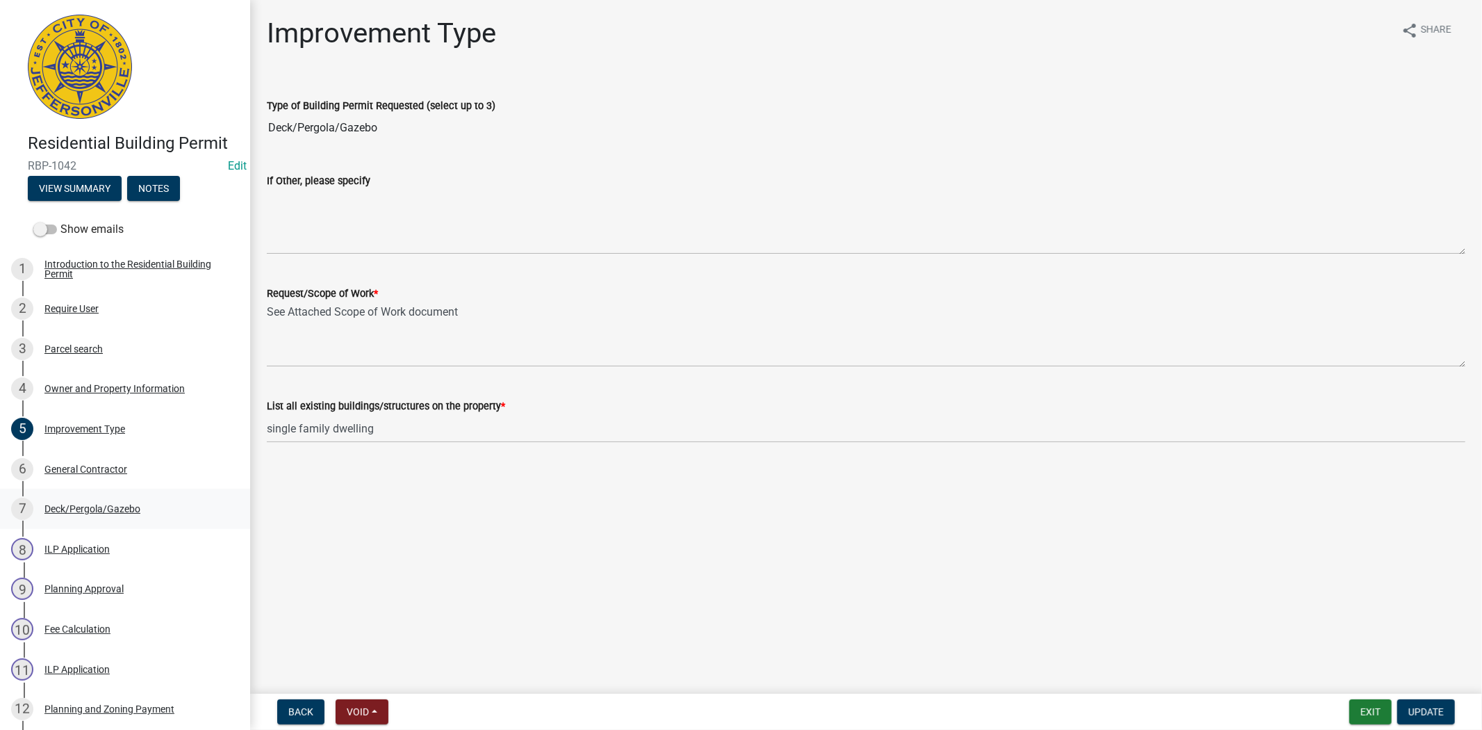
click at [102, 504] on div "Deck/Pergola/Gazebo" at bounding box center [92, 509] width 96 height 10
